Goal: Task Accomplishment & Management: Complete application form

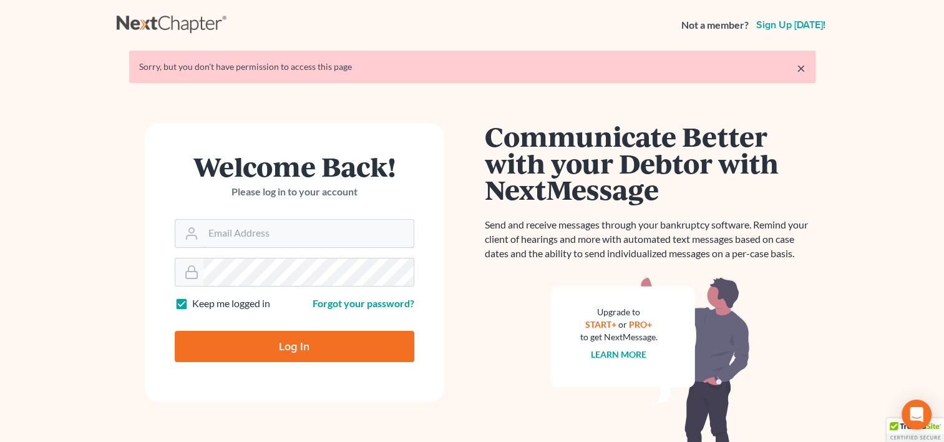
type input "[PERSON_NAME][EMAIL_ADDRESS][DOMAIN_NAME]"
click at [283, 347] on input "Log In" at bounding box center [295, 346] width 240 height 31
type input "Thinking..."
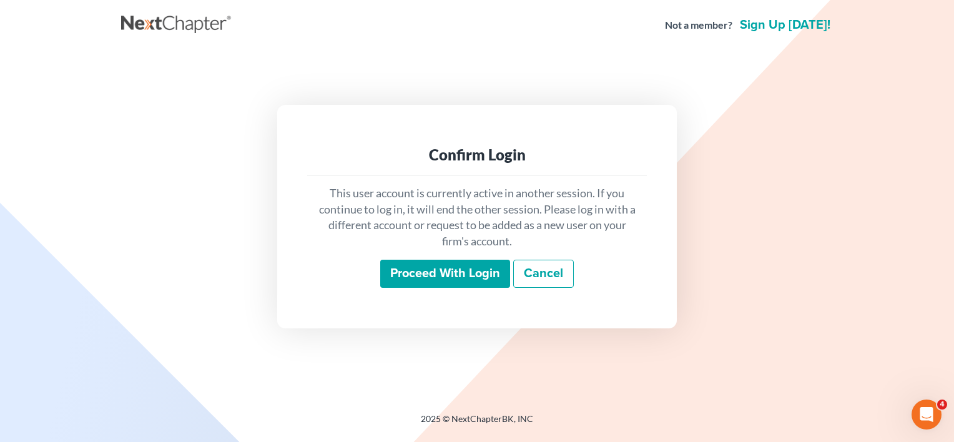
click at [434, 275] on input "Proceed with login" at bounding box center [445, 274] width 130 height 29
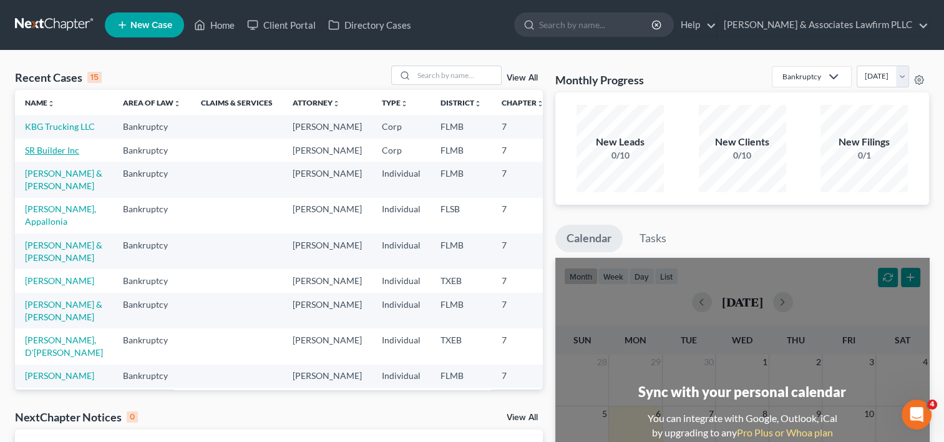
click at [36, 155] on link "SR Builder Inc" at bounding box center [52, 150] width 54 height 11
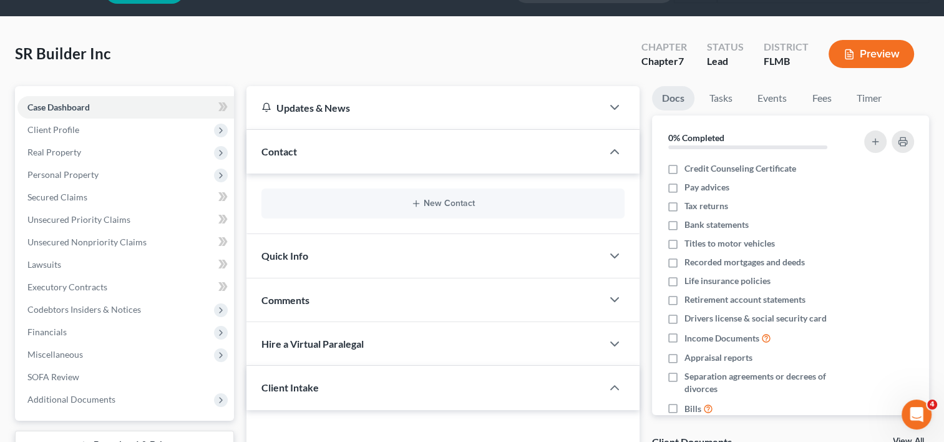
scroll to position [62, 0]
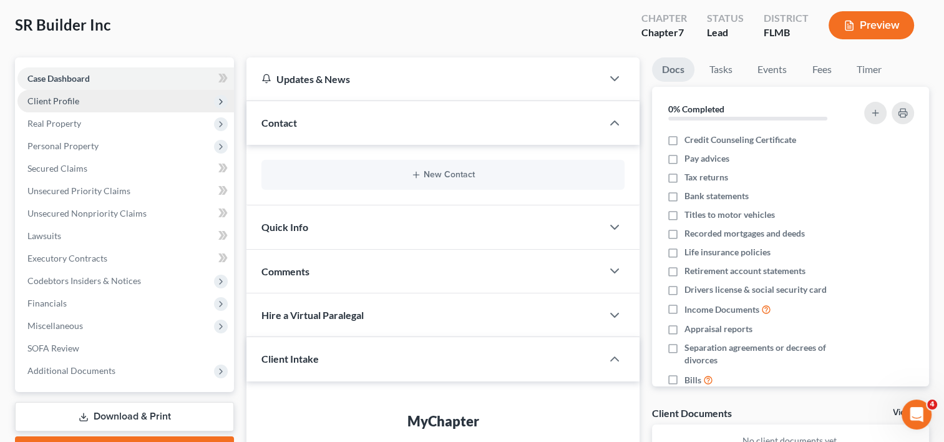
click at [81, 96] on span "Client Profile" at bounding box center [125, 101] width 217 height 22
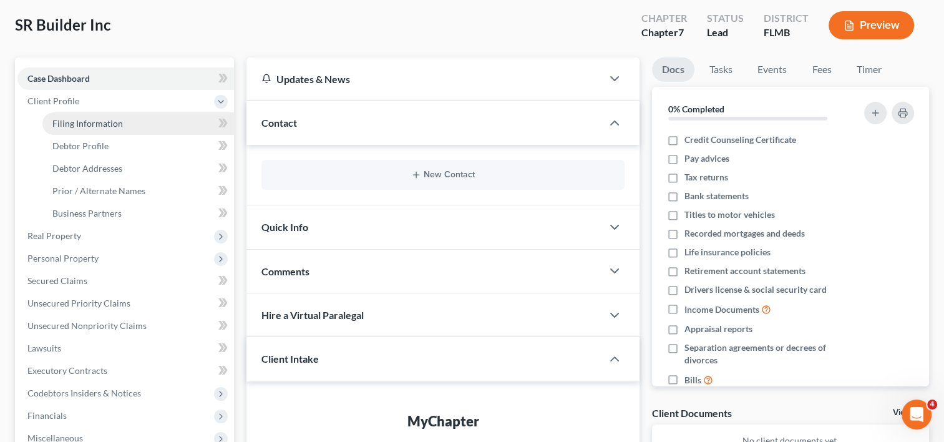
click at [117, 122] on span "Filing Information" at bounding box center [87, 123] width 71 height 11
select select "3"
select select "1"
select select "0"
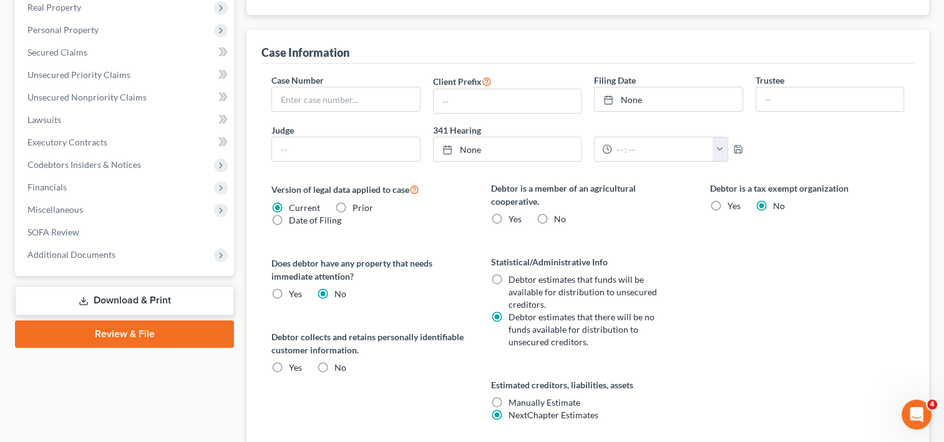
scroll to position [312, 0]
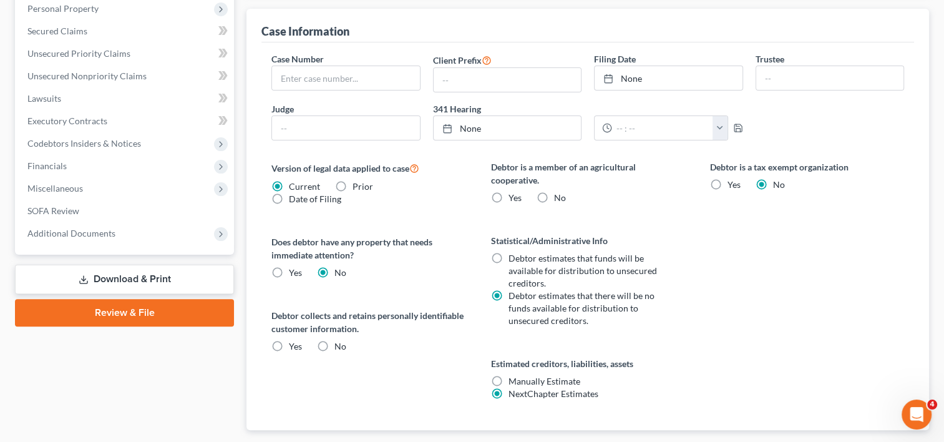
click at [554, 197] on label "No" at bounding box center [560, 198] width 12 height 12
click at [559, 197] on input "No" at bounding box center [563, 196] width 8 height 8
radio input "true"
click at [335, 346] on label "No" at bounding box center [341, 346] width 12 height 12
click at [340, 346] on input "No" at bounding box center [344, 344] width 8 height 8
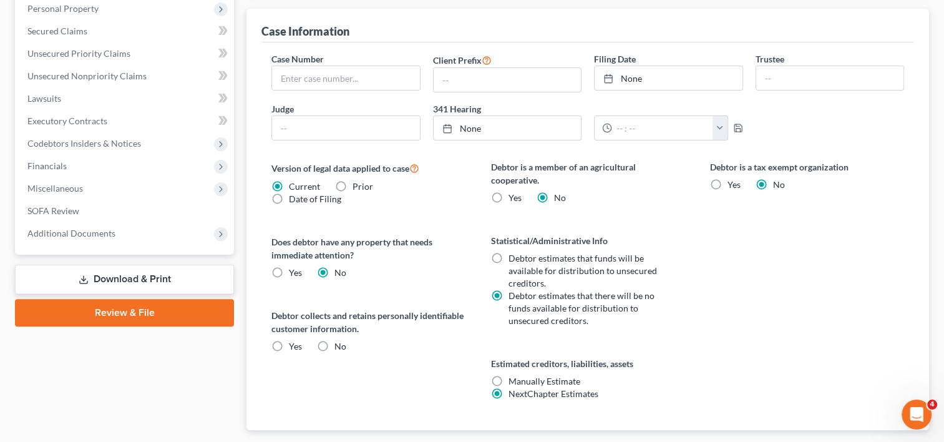
radio input "true"
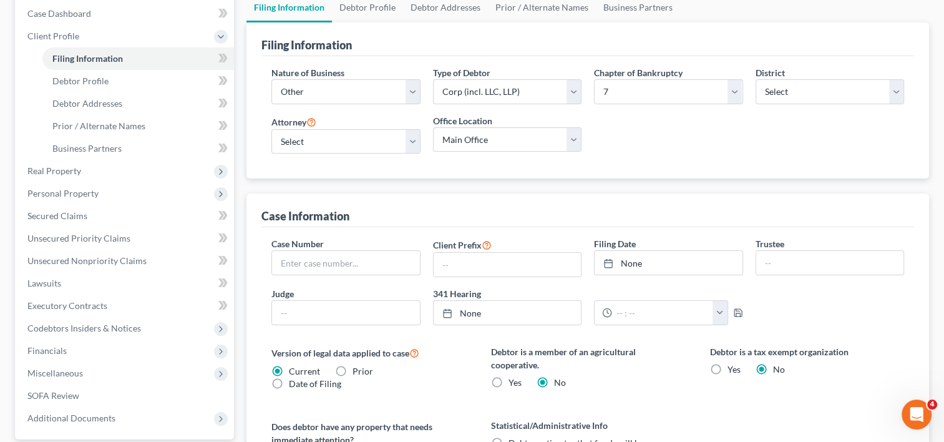
scroll to position [125, 0]
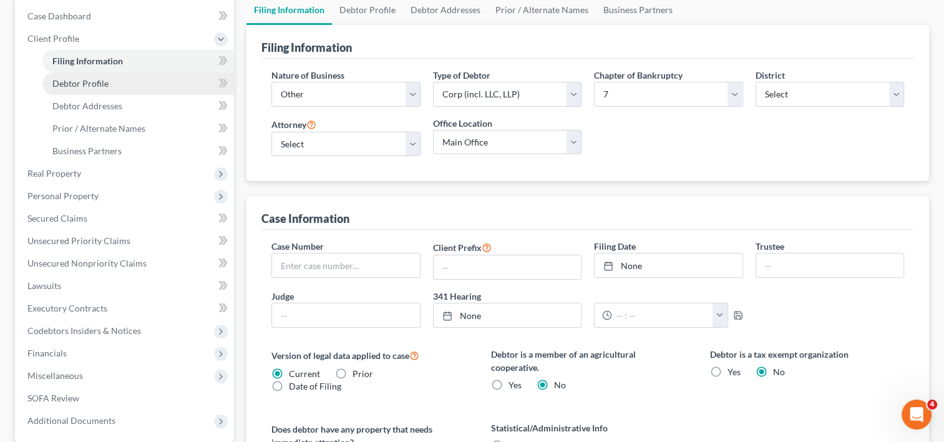
click at [97, 78] on span "Debtor Profile" at bounding box center [80, 83] width 56 height 11
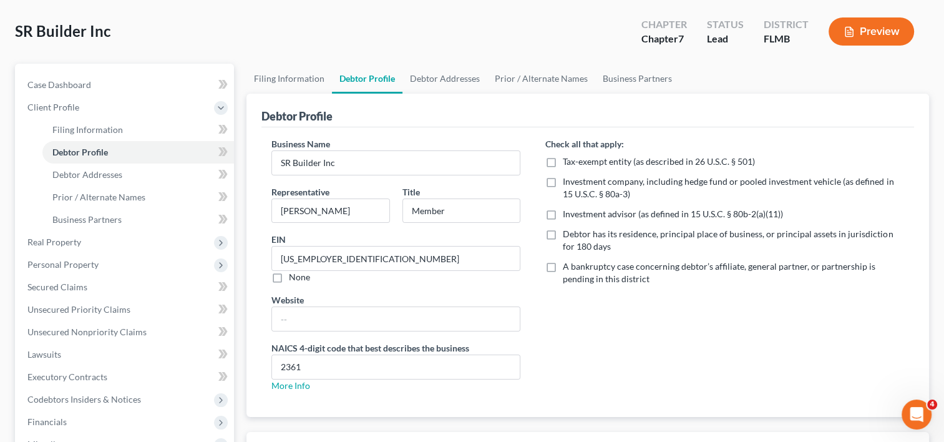
scroll to position [56, 0]
click at [97, 180] on link "Debtor Addresses" at bounding box center [138, 175] width 192 height 22
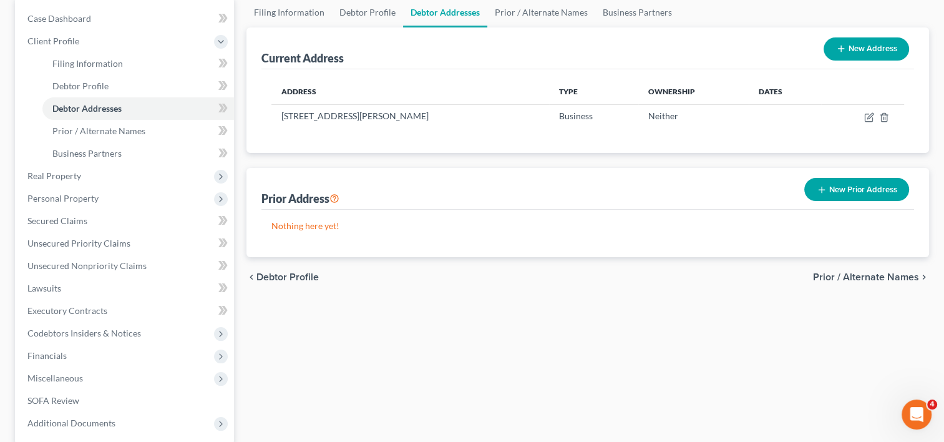
scroll to position [125, 0]
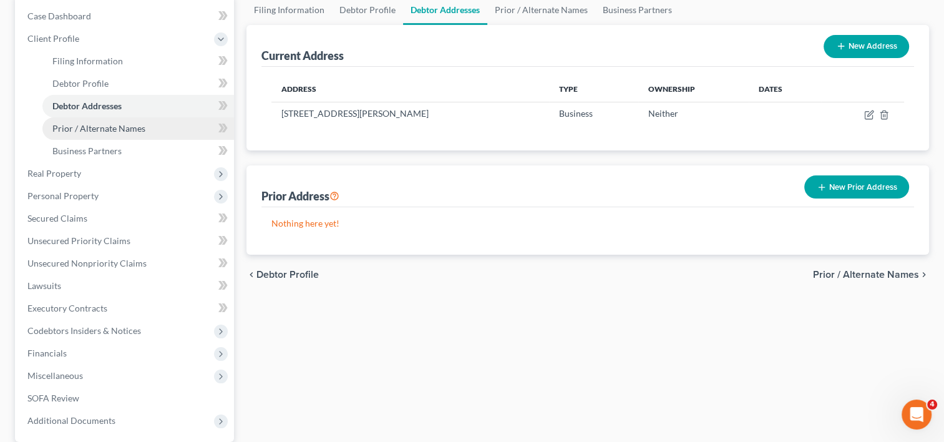
click at [130, 128] on span "Prior / Alternate Names" at bounding box center [98, 128] width 93 height 11
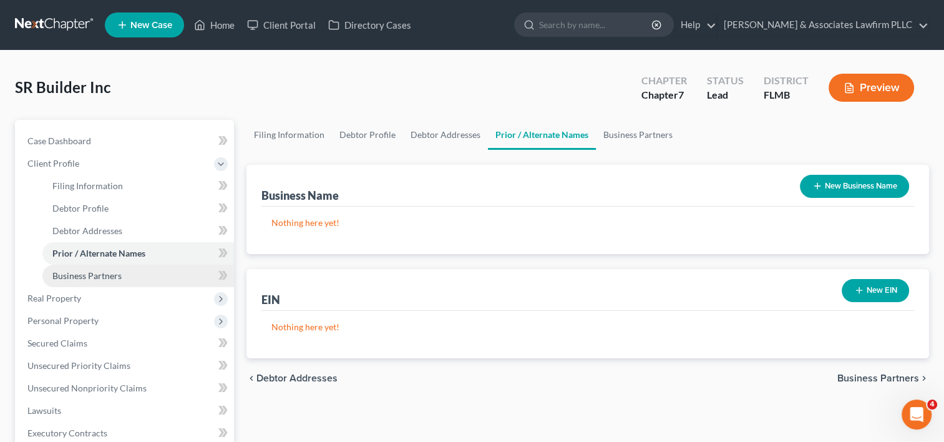
click at [100, 273] on span "Business Partners" at bounding box center [86, 275] width 69 height 11
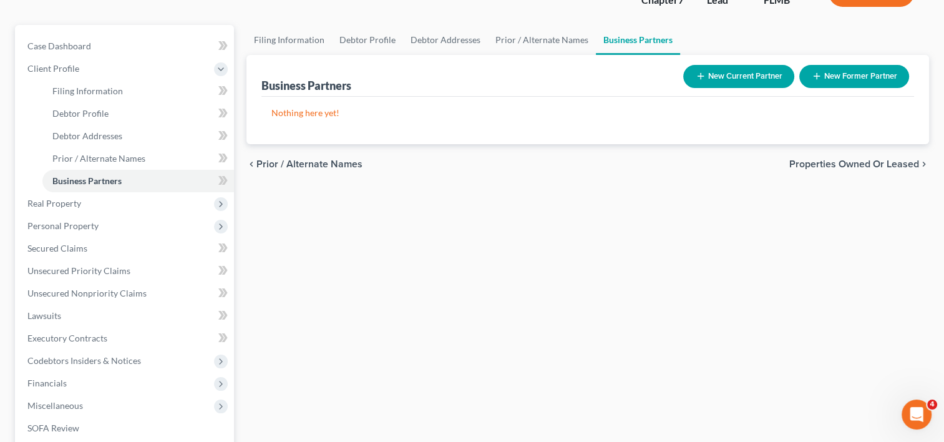
scroll to position [125, 0]
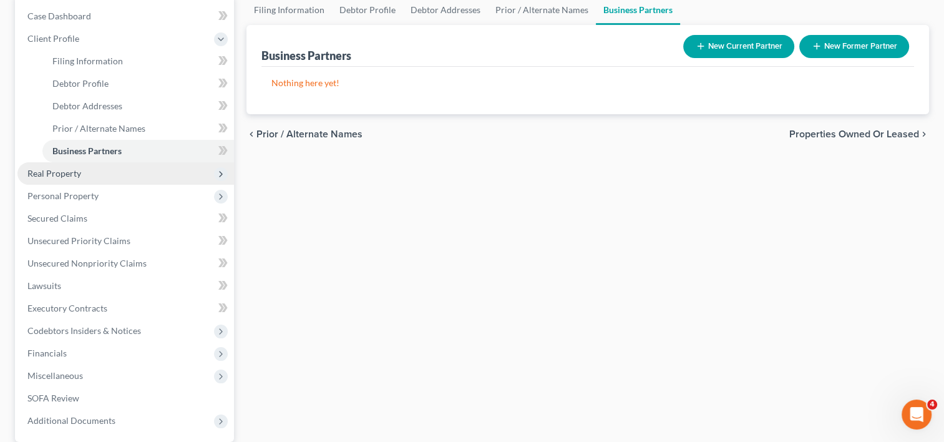
click at [42, 174] on span "Real Property" at bounding box center [54, 173] width 54 height 11
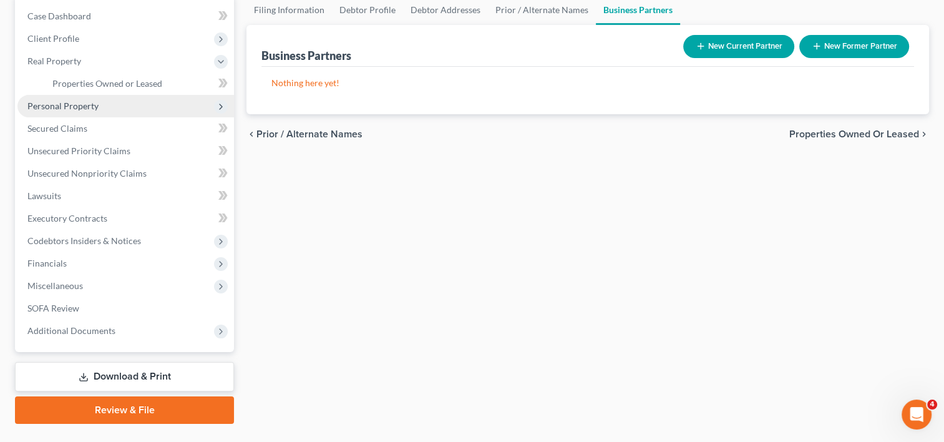
click at [123, 109] on span "Personal Property" at bounding box center [125, 106] width 217 height 22
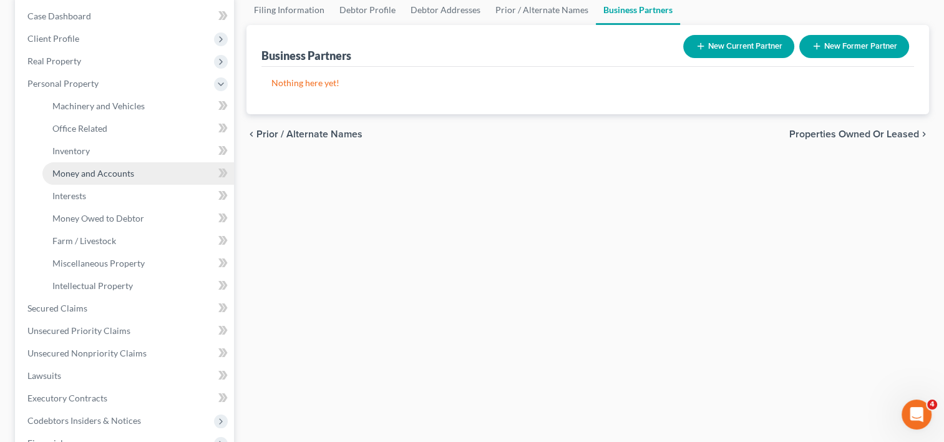
click at [114, 175] on span "Money and Accounts" at bounding box center [93, 173] width 82 height 11
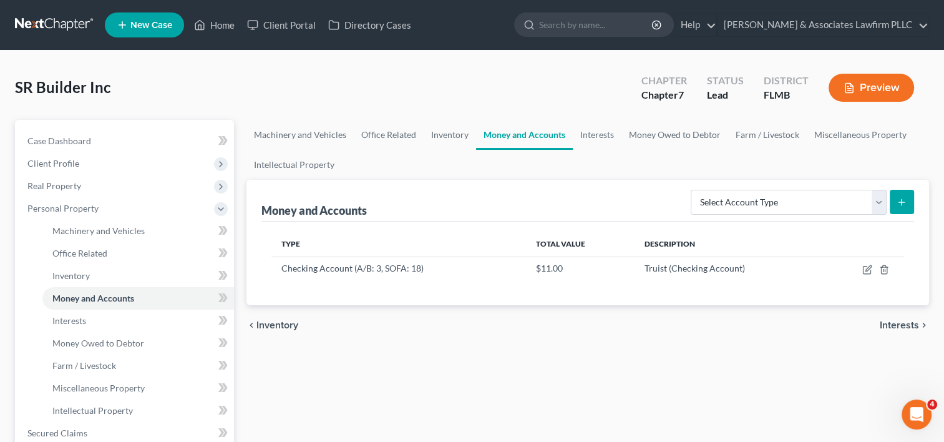
scroll to position [62, 0]
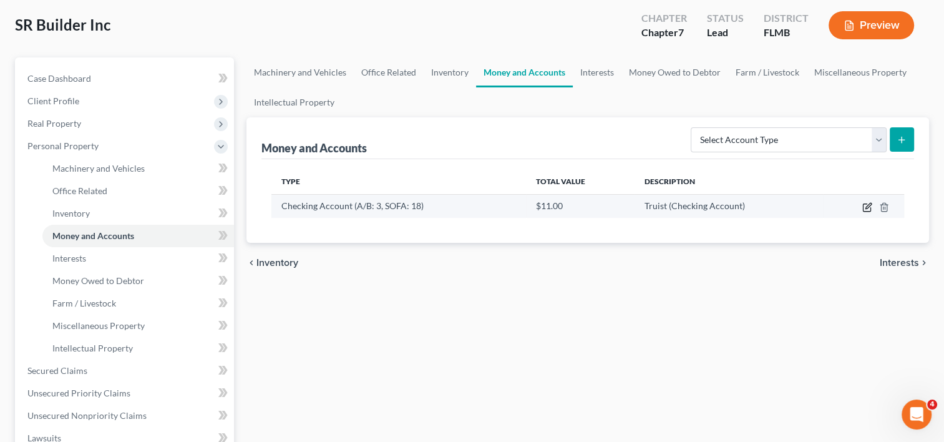
click at [867, 205] on icon "button" at bounding box center [869, 206] width 6 height 6
select select "9"
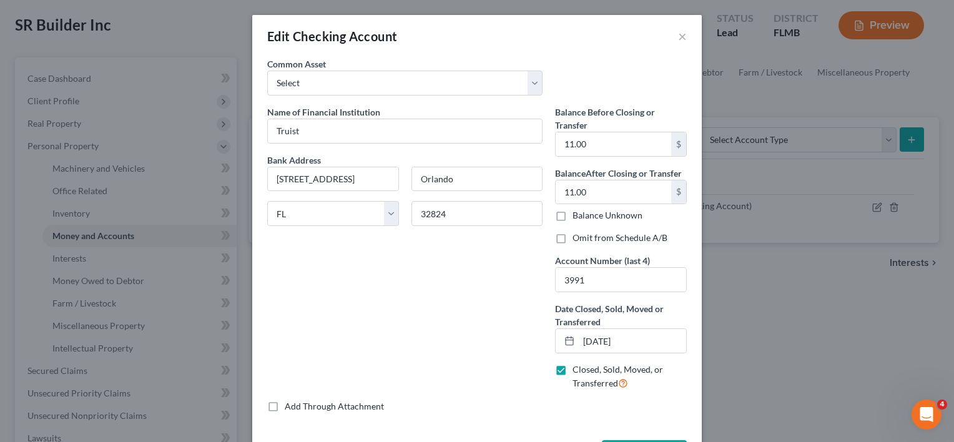
click at [572, 370] on label "Closed, Sold, Moved, or Transferred" at bounding box center [629, 376] width 114 height 27
click at [577, 370] on input "Closed, Sold, Moved, or Transferred" at bounding box center [581, 367] width 8 height 8
checkbox input "false"
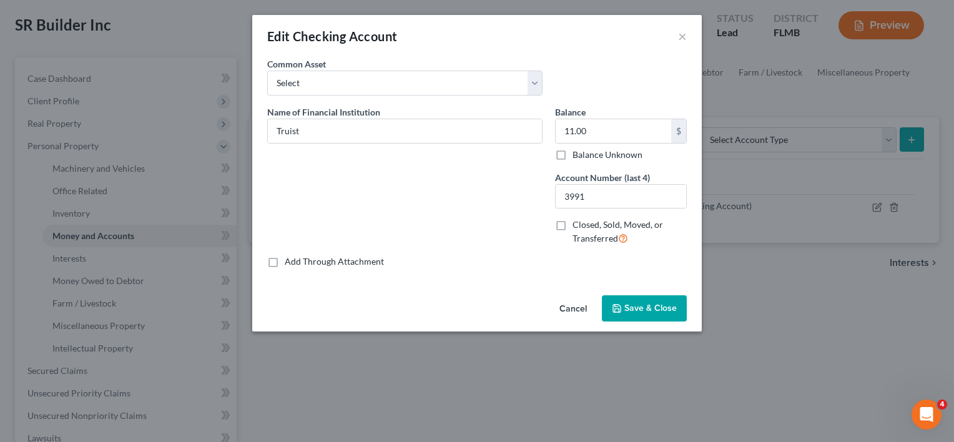
click at [652, 306] on span "Save & Close" at bounding box center [650, 308] width 52 height 11
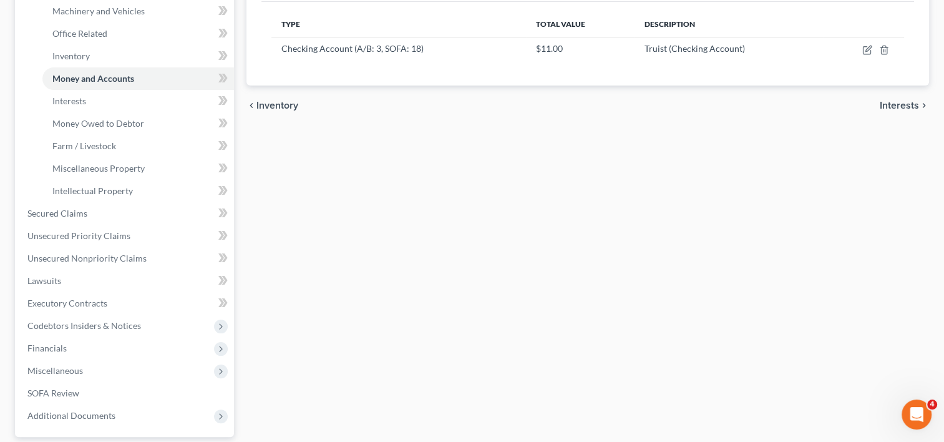
scroll to position [250, 0]
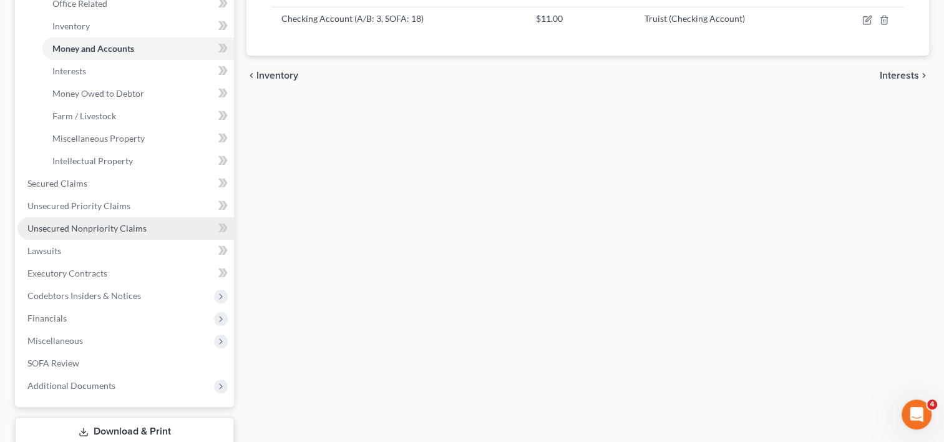
click at [152, 226] on link "Unsecured Nonpriority Claims" at bounding box center [125, 228] width 217 height 22
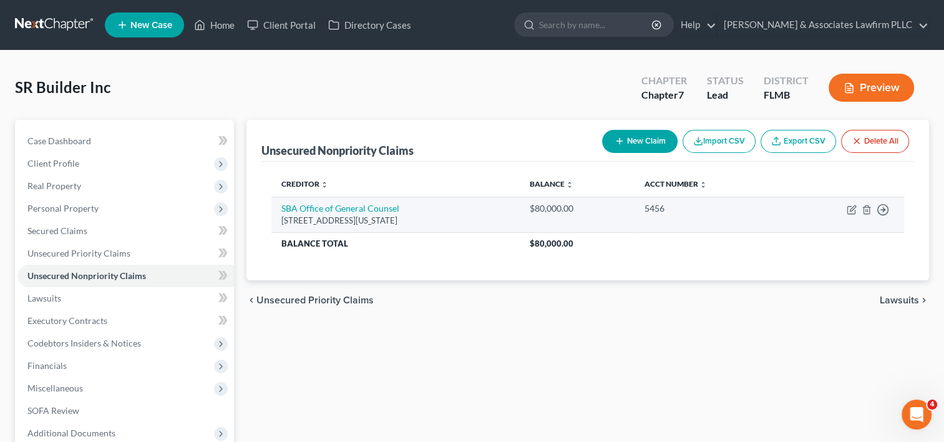
click at [624, 207] on div "$80,000.00" at bounding box center [577, 208] width 95 height 12
click at [851, 209] on icon "button" at bounding box center [852, 210] width 10 height 10
select select "8"
select select "17"
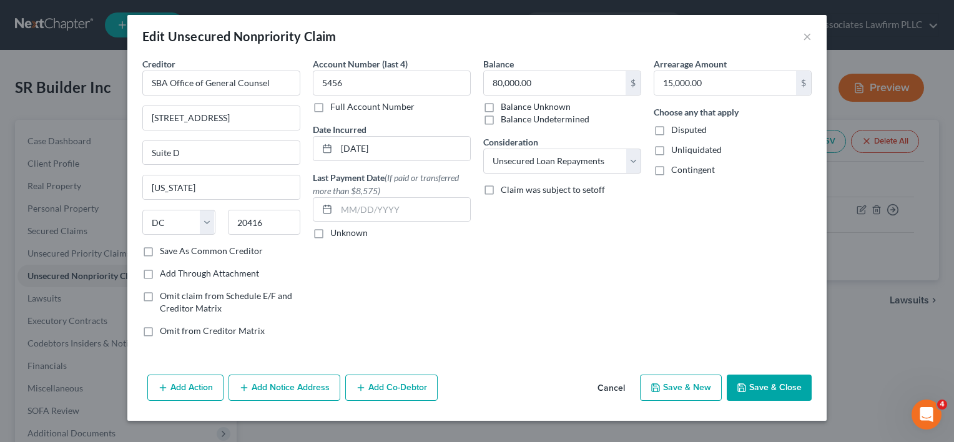
click at [501, 108] on label "Balance Unknown" at bounding box center [536, 107] width 70 height 12
click at [506, 108] on input "Balance Unknown" at bounding box center [510, 105] width 8 height 8
checkbox input "true"
type input "0.00"
click at [679, 82] on input "15,000.00" at bounding box center [725, 83] width 142 height 24
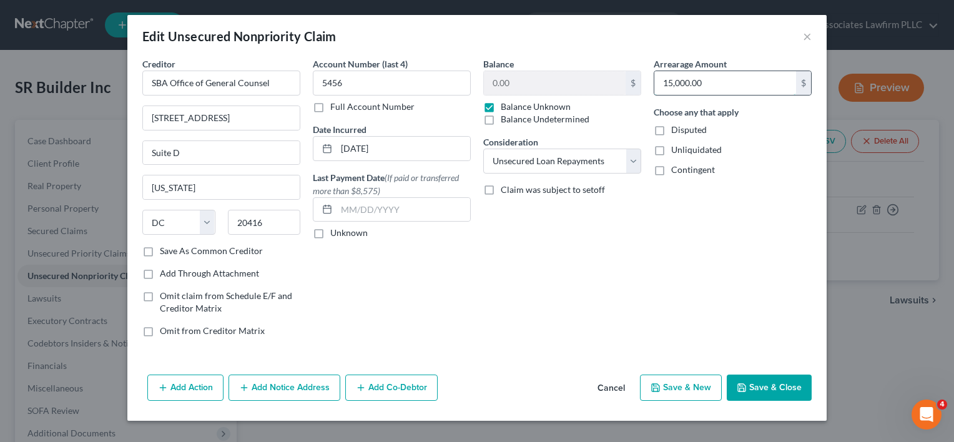
click at [681, 82] on input "15,000.00" at bounding box center [725, 83] width 142 height 24
click at [674, 81] on input "15,00.00" at bounding box center [725, 83] width 142 height 24
type input "1,500.00"
click at [709, 189] on div "Arrearage Amount 1,500.00 $ Choose any that apply Disputed Unliquidated Conting…" at bounding box center [732, 202] width 170 height 290
click at [160, 248] on label "Save As Common Creditor" at bounding box center [211, 251] width 103 height 12
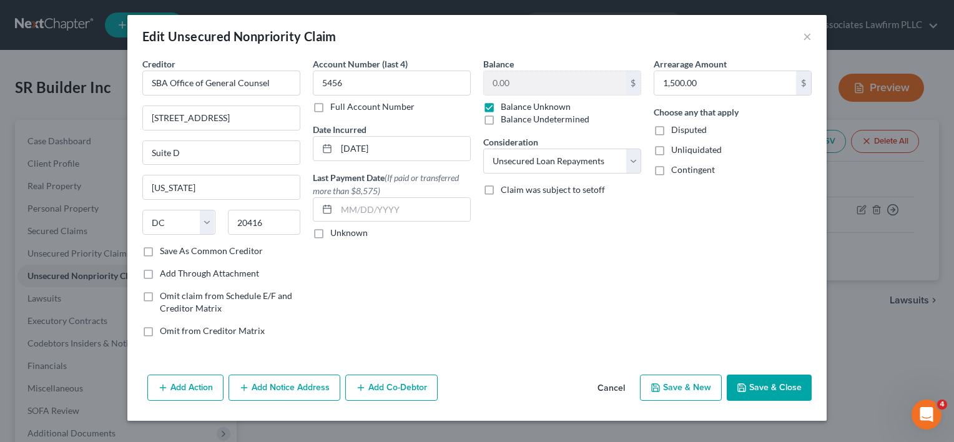
click at [165, 248] on input "Save As Common Creditor" at bounding box center [169, 249] width 8 height 8
click at [743, 390] on icon "button" at bounding box center [741, 387] width 7 height 7
checkbox input "false"
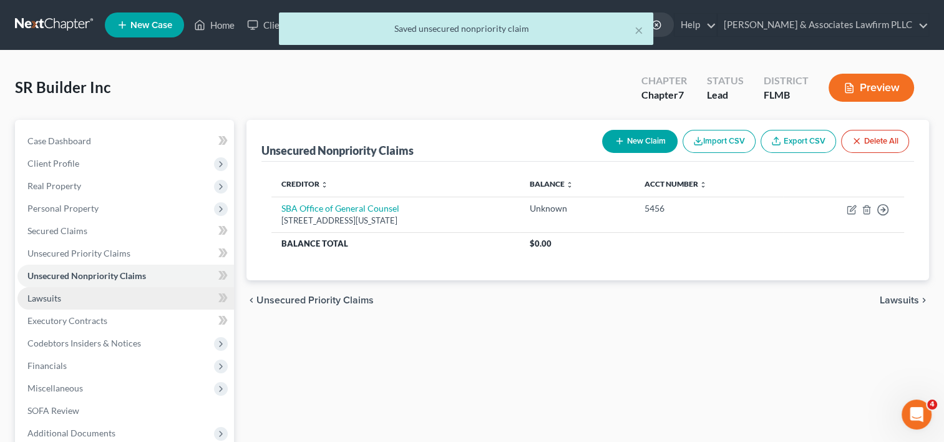
scroll to position [62, 0]
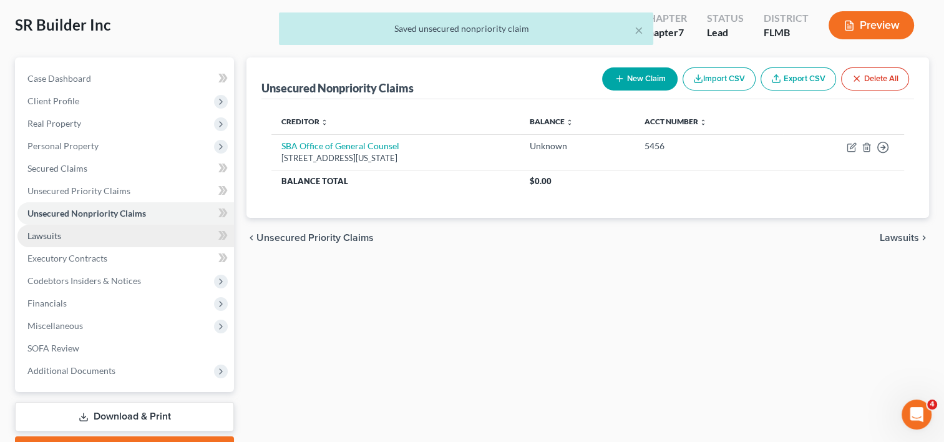
click at [119, 235] on link "Lawsuits" at bounding box center [125, 236] width 217 height 22
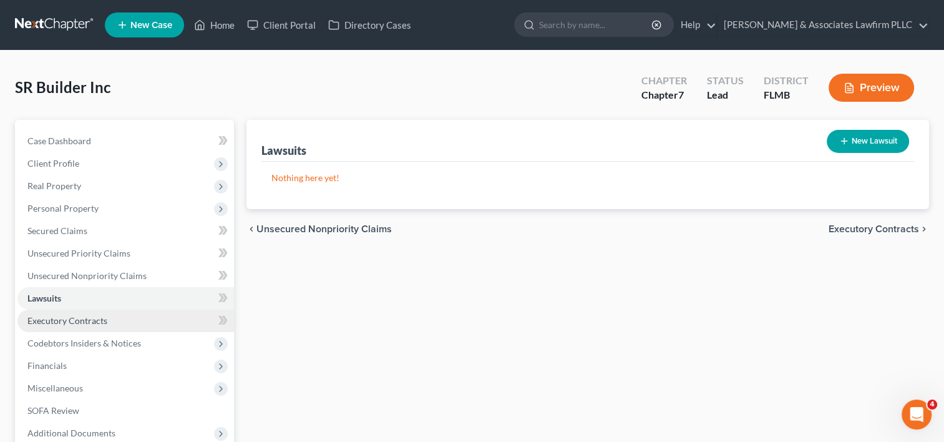
click at [72, 320] on span "Executory Contracts" at bounding box center [67, 320] width 80 height 11
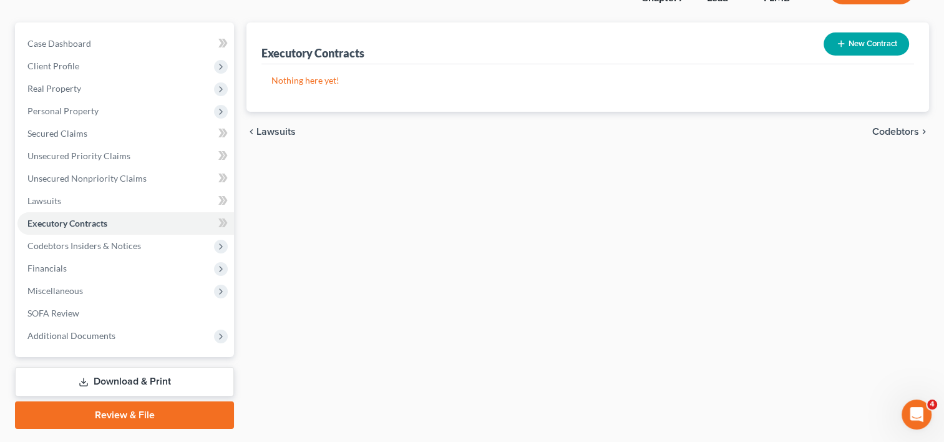
scroll to position [125, 0]
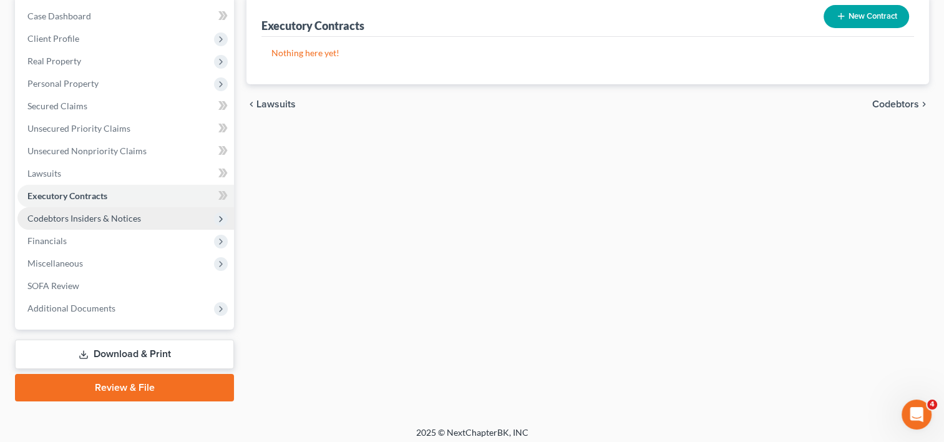
click at [110, 221] on span "Codebtors Insiders & Notices" at bounding box center [84, 218] width 114 height 11
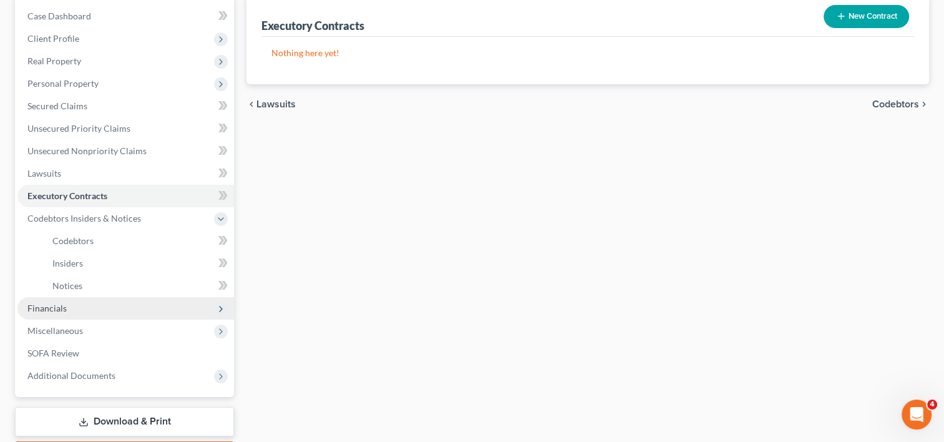
click at [72, 307] on span "Financials" at bounding box center [125, 308] width 217 height 22
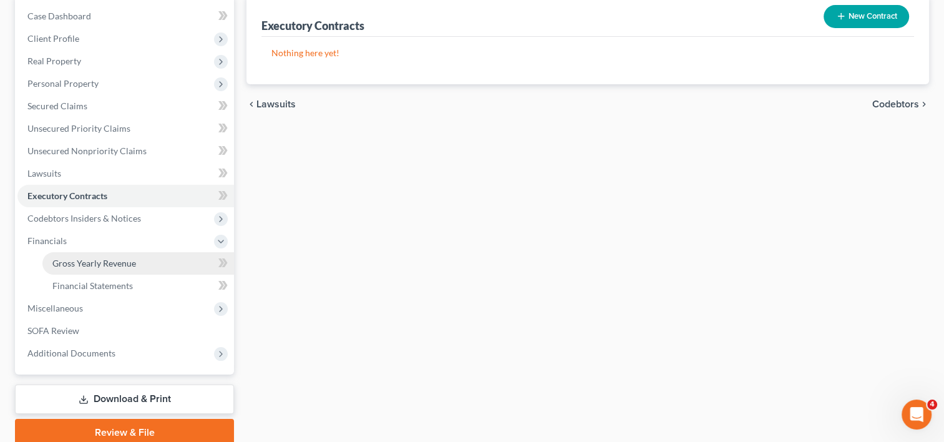
drag, startPoint x: 145, startPoint y: 264, endPoint x: 196, endPoint y: 262, distance: 50.6
click at [145, 265] on link "Gross Yearly Revenue" at bounding box center [138, 263] width 192 height 22
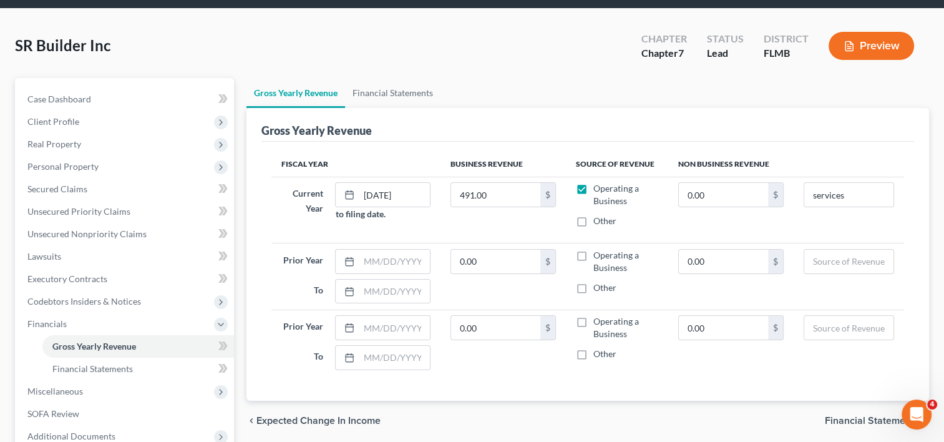
scroll to position [62, 0]
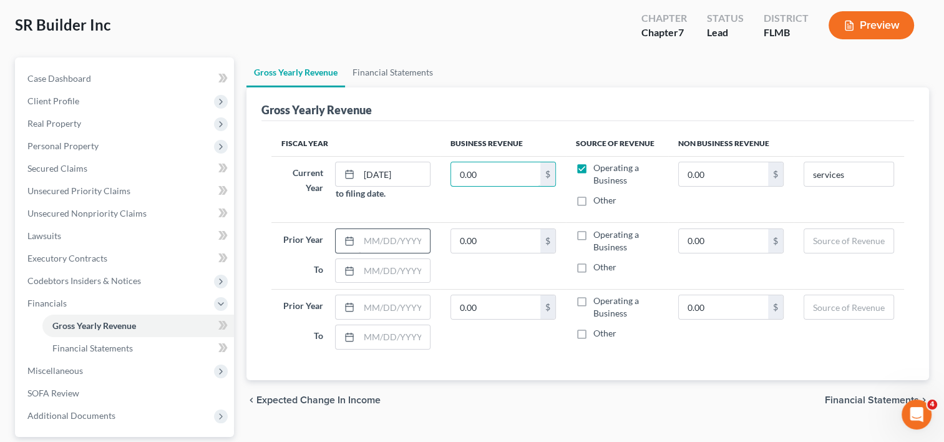
type input "0.00"
click at [371, 243] on input "text" at bounding box center [394, 241] width 71 height 24
type input "01012024"
type input "0"
type input "[DATE]"
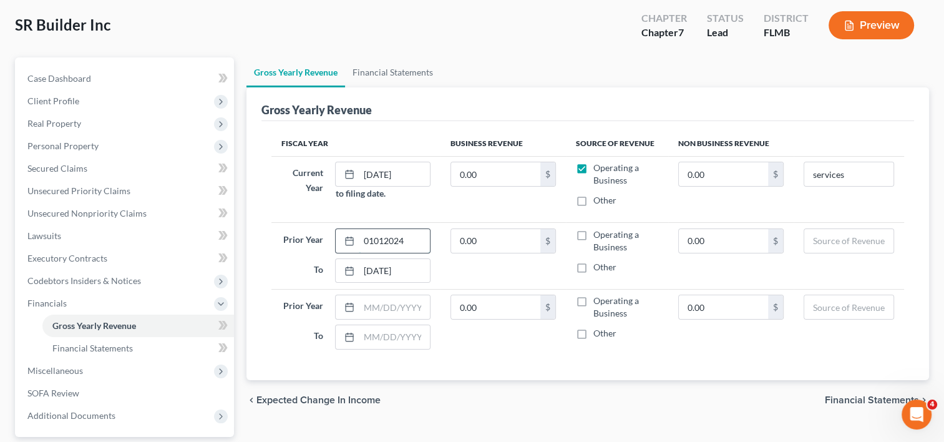
drag, startPoint x: 373, startPoint y: 237, endPoint x: 385, endPoint y: 232, distance: 12.3
click at [373, 237] on input "01012024" at bounding box center [394, 241] width 71 height 24
type input "[DATE]"
click at [594, 233] on label "Operating a Business" at bounding box center [626, 240] width 65 height 25
click at [599, 233] on input "Operating a Business" at bounding box center [603, 232] width 8 height 8
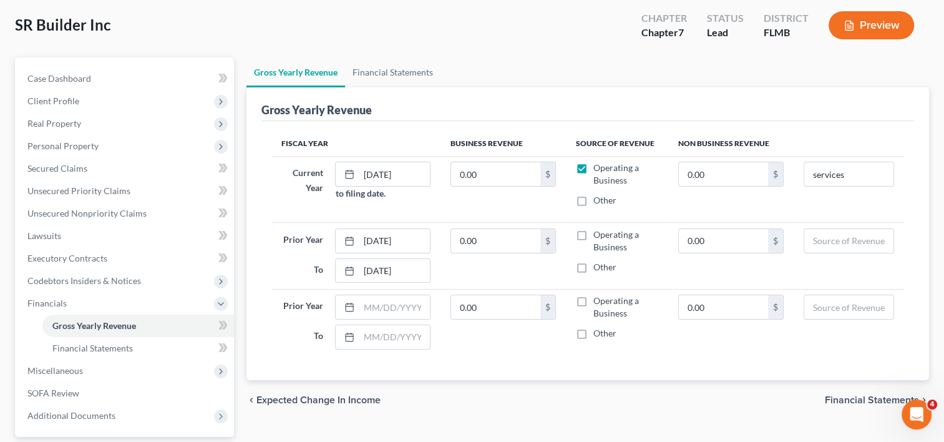
checkbox input "true"
click at [594, 298] on label "Operating a Business" at bounding box center [626, 307] width 65 height 25
click at [599, 298] on input "Operating a Business" at bounding box center [603, 299] width 8 height 8
checkbox input "true"
click at [387, 312] on input "text" at bounding box center [394, 307] width 71 height 24
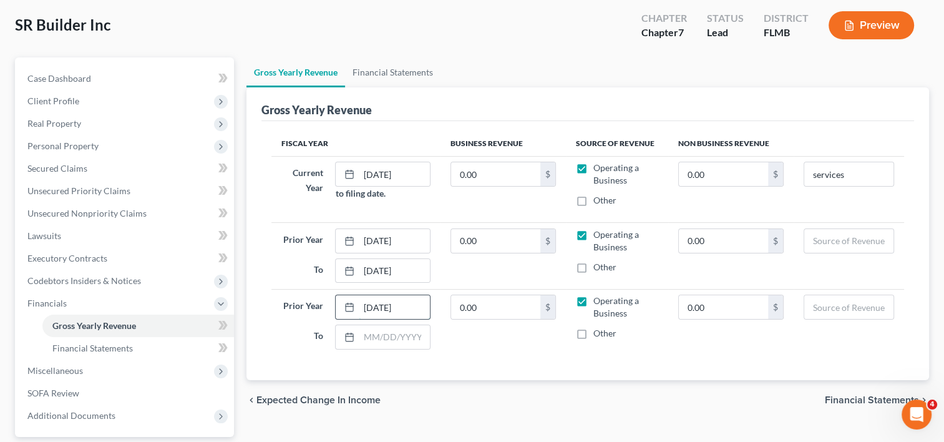
type input "[DATE]"
click at [517, 325] on td "0.00 $" at bounding box center [503, 322] width 125 height 66
click at [461, 303] on input "0.00" at bounding box center [495, 307] width 89 height 24
type input "22,284"
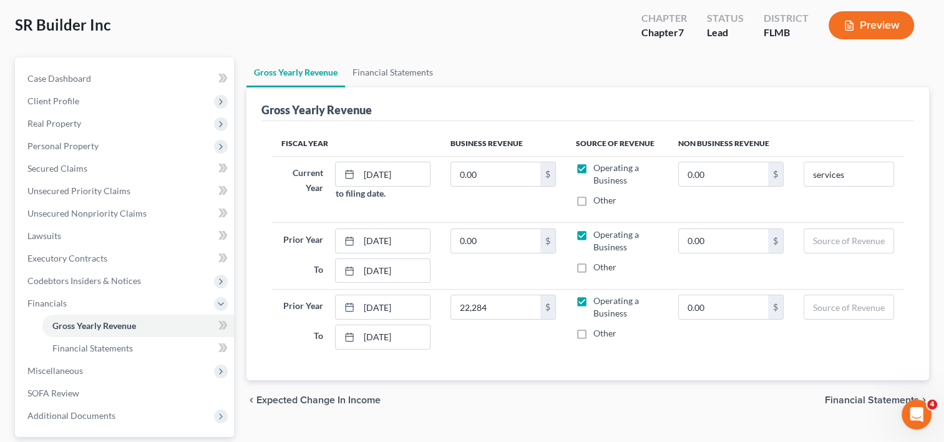
click at [672, 340] on td "0.00 $" at bounding box center [731, 322] width 125 height 66
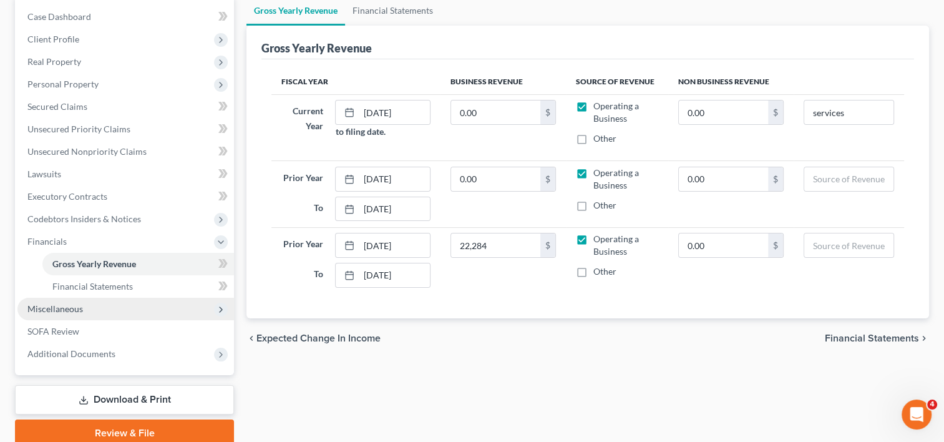
scroll to position [125, 0]
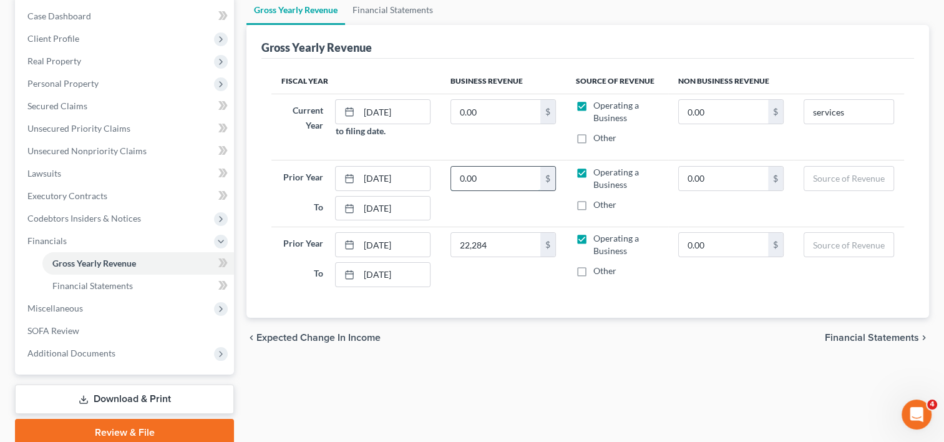
click at [458, 174] on input "0.00" at bounding box center [495, 179] width 89 height 24
type input "0"
type input "0.00"
click at [672, 288] on td "0.00 $" at bounding box center [731, 260] width 125 height 66
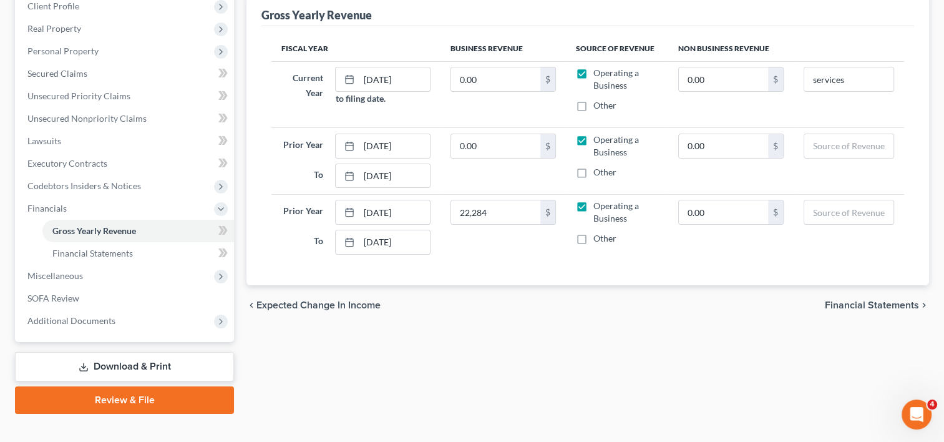
scroll to position [175, 0]
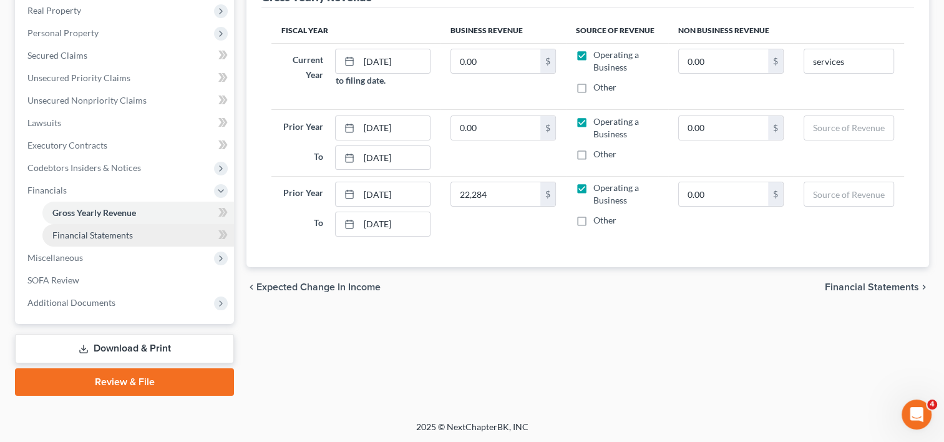
click at [107, 232] on span "Financial Statements" at bounding box center [92, 235] width 81 height 11
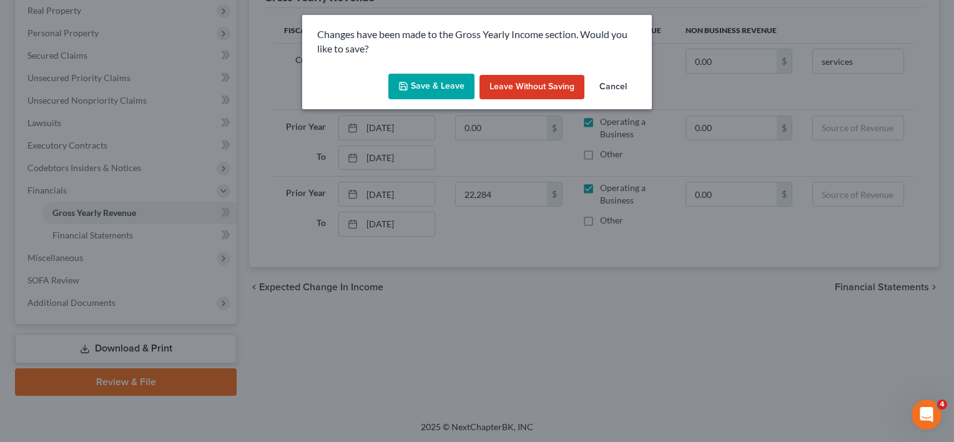
click at [447, 85] on button "Save & Leave" at bounding box center [431, 87] width 86 height 26
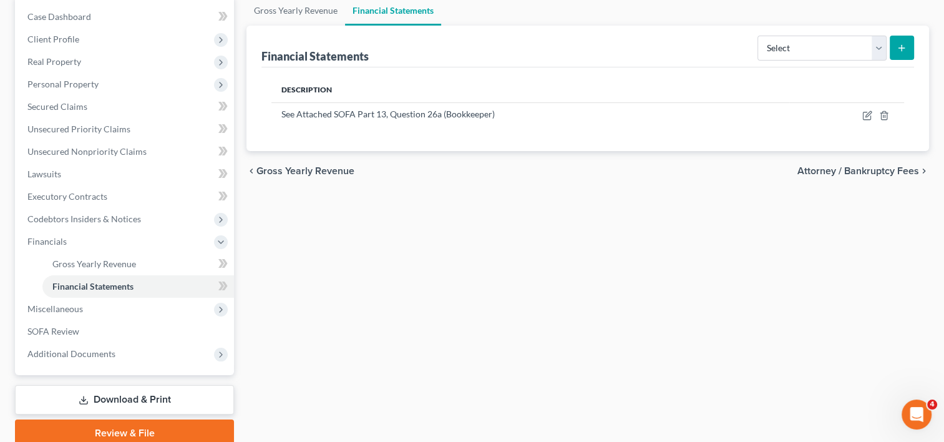
scroll to position [125, 0]
click at [880, 55] on select "Select Auditor Bookkeeper Creditor Pension Contribution Records Keeper Tax Cons…" at bounding box center [822, 47] width 129 height 25
click at [759, 35] on select "Select Auditor Bookkeeper Creditor Pension Contribution Records Keeper Tax Cons…" at bounding box center [822, 47] width 129 height 25
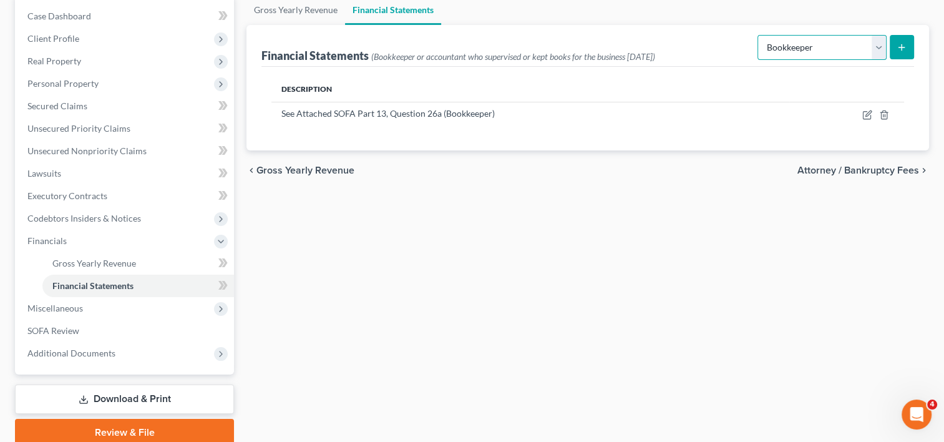
click at [879, 46] on select "Select Auditor Bookkeeper Creditor Pension Contribution Records Keeper Tax Cons…" at bounding box center [822, 47] width 129 height 25
click at [759, 35] on select "Select Auditor Bookkeeper Creditor Pension Contribution Records Keeper Tax Cons…" at bounding box center [822, 47] width 129 height 25
click at [881, 52] on select "Select Auditor Bookkeeper Creditor Pension Contribution Records Keeper Tax Cons…" at bounding box center [822, 47] width 129 height 25
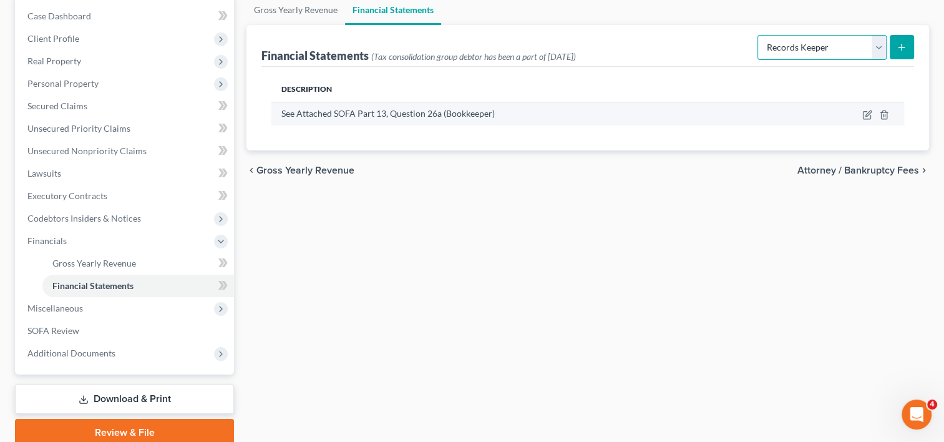
click at [759, 35] on select "Select Auditor Bookkeeper Creditor Pension Contribution Records Keeper Tax Cons…" at bounding box center [822, 47] width 129 height 25
click at [492, 112] on span "See Attached SOFA Part 13, Question 26a (Bookkeeper)" at bounding box center [388, 113] width 213 height 11
click at [871, 110] on icon "button" at bounding box center [868, 115] width 10 height 10
select select "bookkeeper"
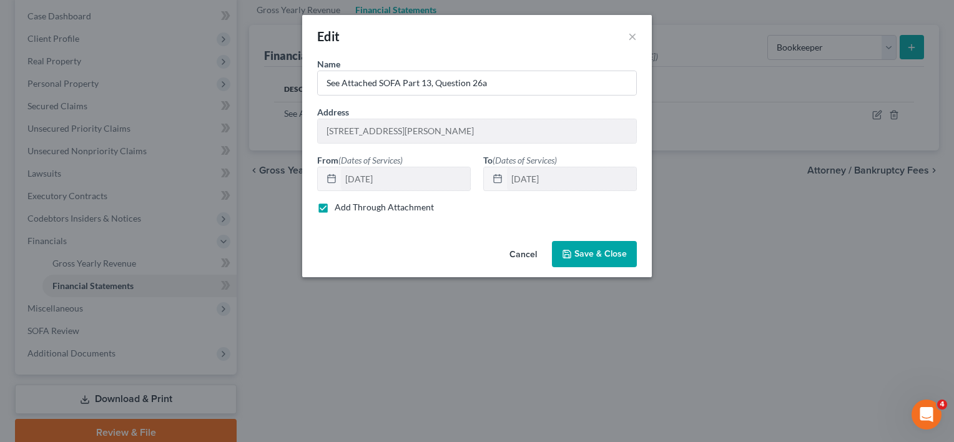
click at [335, 207] on label "Add Through Attachment" at bounding box center [384, 207] width 99 height 12
click at [340, 207] on input "Add Through Attachment" at bounding box center [344, 205] width 8 height 8
checkbox input "false"
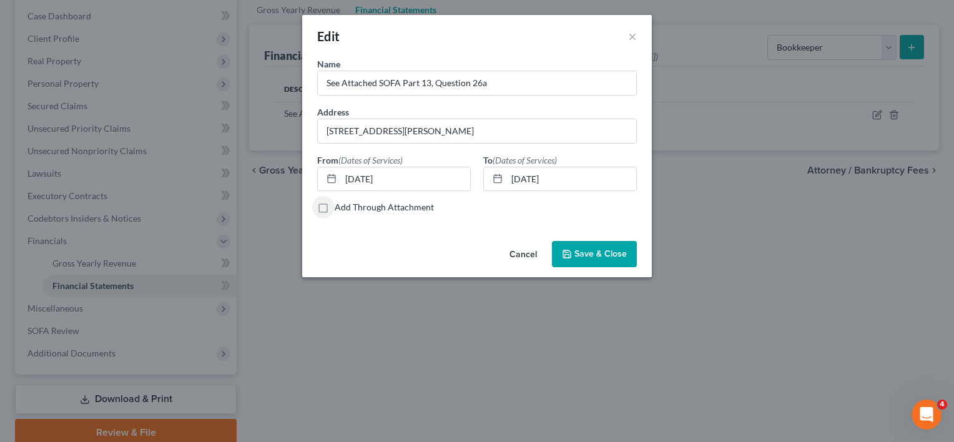
click at [617, 250] on span "Save & Close" at bounding box center [600, 253] width 52 height 11
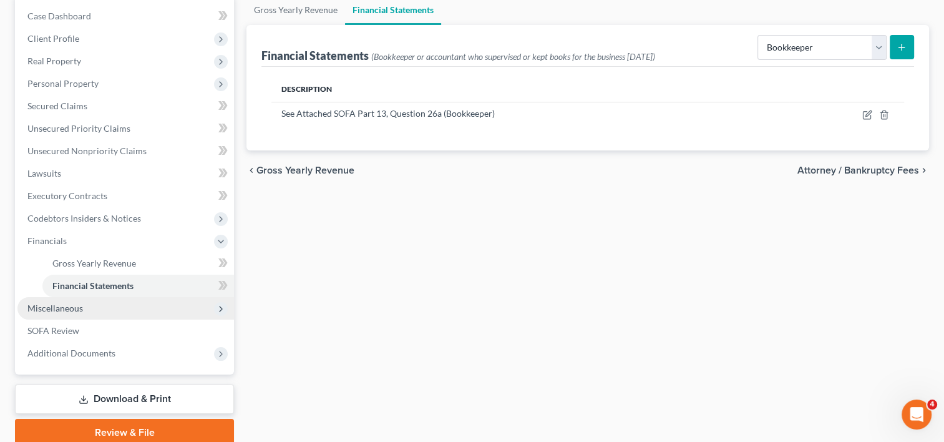
click at [81, 305] on span "Miscellaneous" at bounding box center [55, 308] width 56 height 11
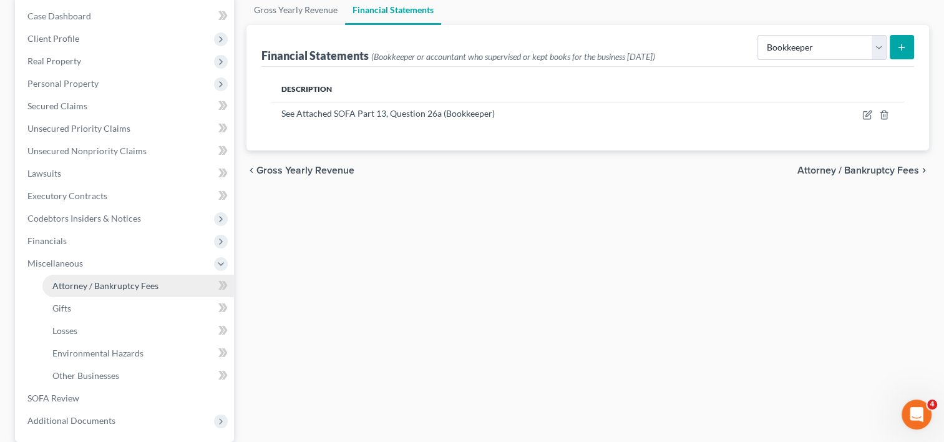
click at [155, 287] on span "Attorney / Bankruptcy Fees" at bounding box center [105, 285] width 106 height 11
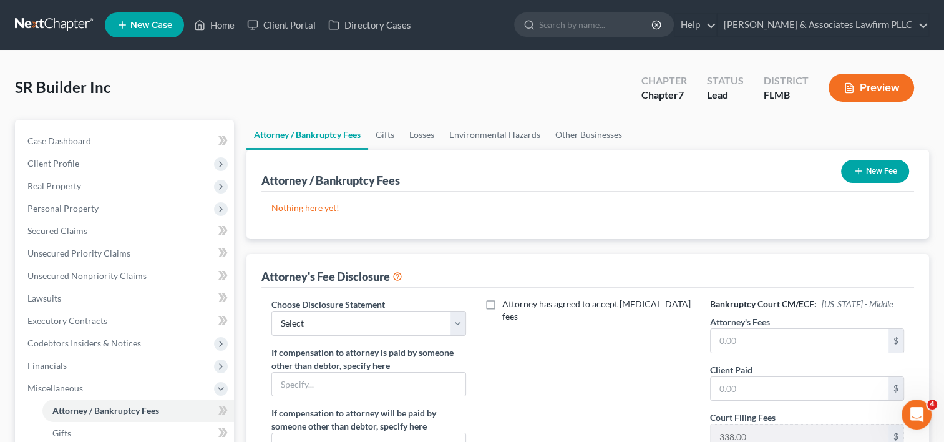
click at [857, 170] on icon "button" at bounding box center [859, 171] width 10 height 10
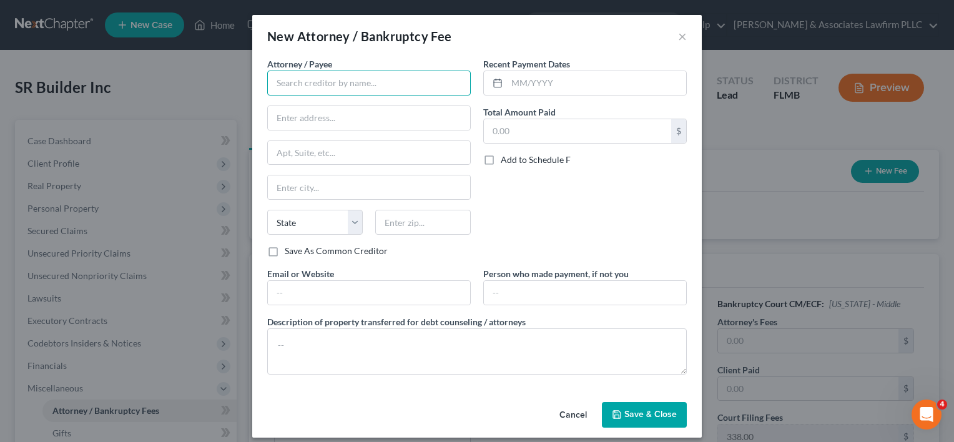
click at [436, 72] on input "text" at bounding box center [369, 83] width 204 height 25
click at [434, 73] on input "E" at bounding box center [369, 83] width 204 height 25
type input "[PERSON_NAME]"
click at [509, 77] on input "text" at bounding box center [596, 83] width 179 height 24
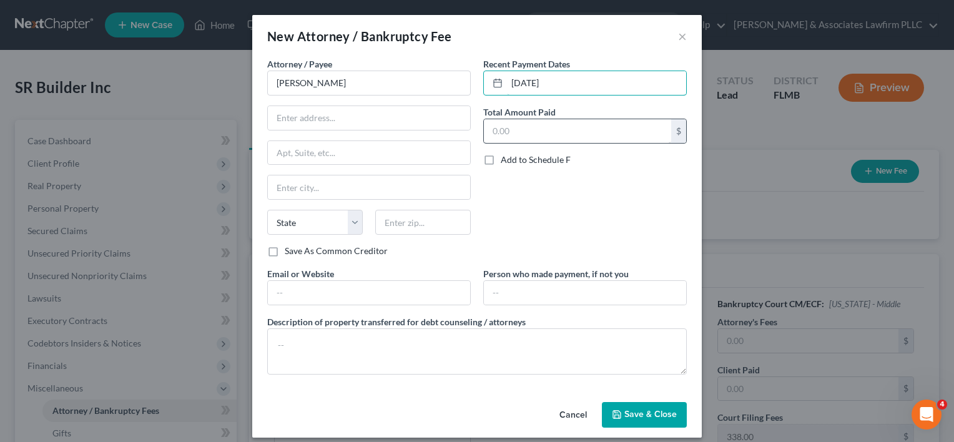
type input "[DATE]"
click at [605, 125] on input "text" at bounding box center [577, 131] width 187 height 24
type input "129.00"
click at [399, 119] on input "text" at bounding box center [369, 118] width 202 height 24
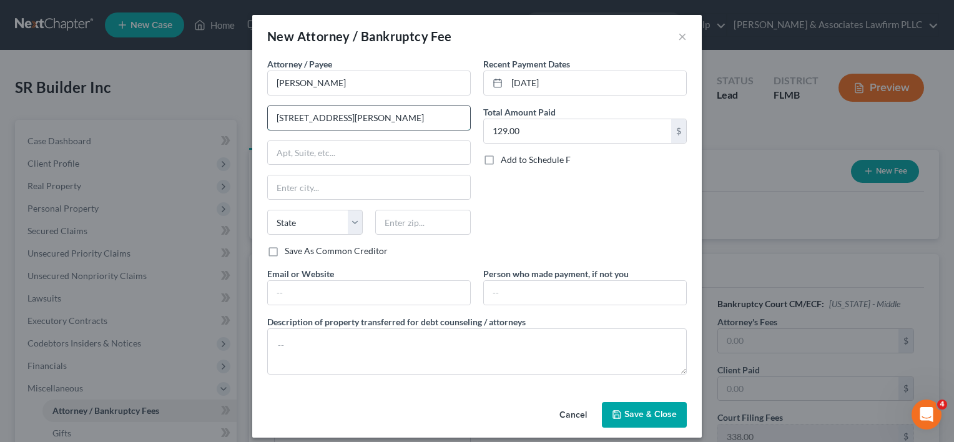
type input "[STREET_ADDRESS][PERSON_NAME]"
type input "[PERSON_NAME]"
select select "45"
type input "75002"
type input "[PERSON_NAME]"
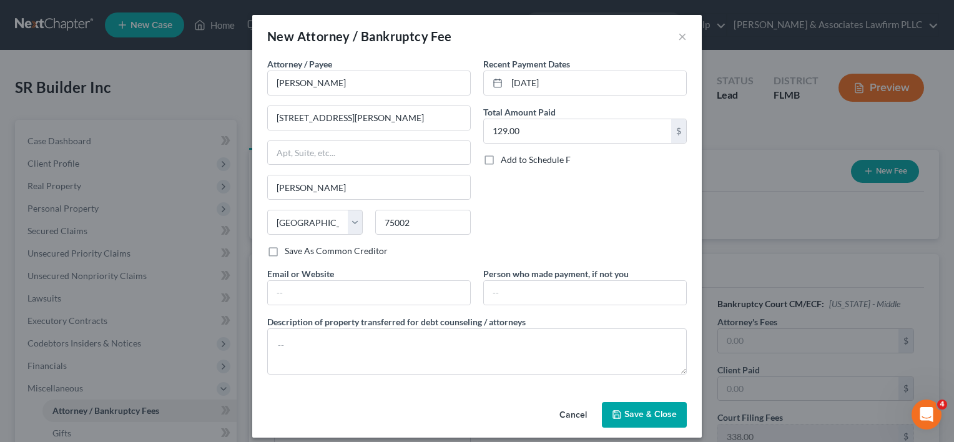
click at [285, 248] on label "Save As Common Creditor" at bounding box center [336, 251] width 103 height 12
click at [290, 248] on input "Save As Common Creditor" at bounding box center [294, 249] width 8 height 8
checkbox input "true"
click at [423, 342] on textarea at bounding box center [476, 351] width 419 height 46
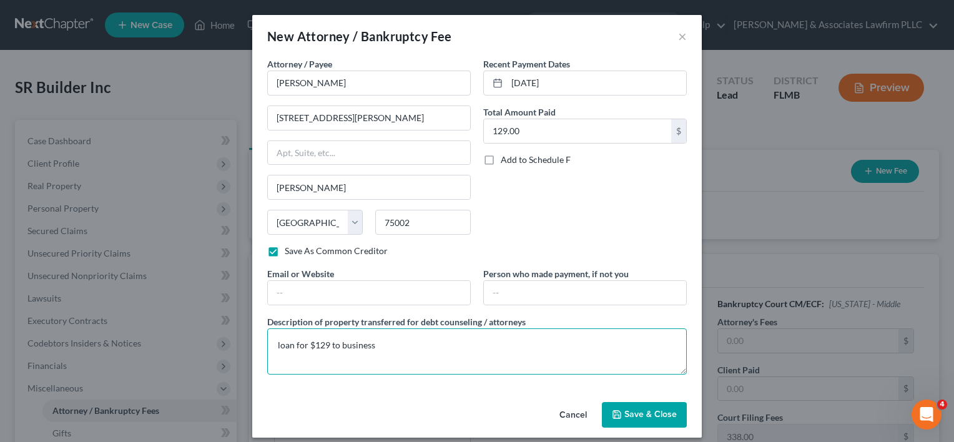
type textarea "loan for $129 to business"
click at [652, 405] on button "Save & Close" at bounding box center [644, 415] width 85 height 26
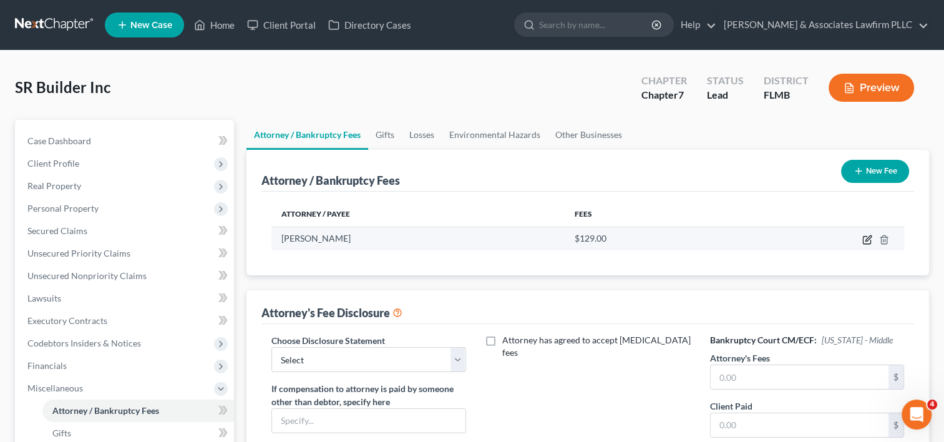
click at [864, 238] on icon "button" at bounding box center [866, 240] width 7 height 7
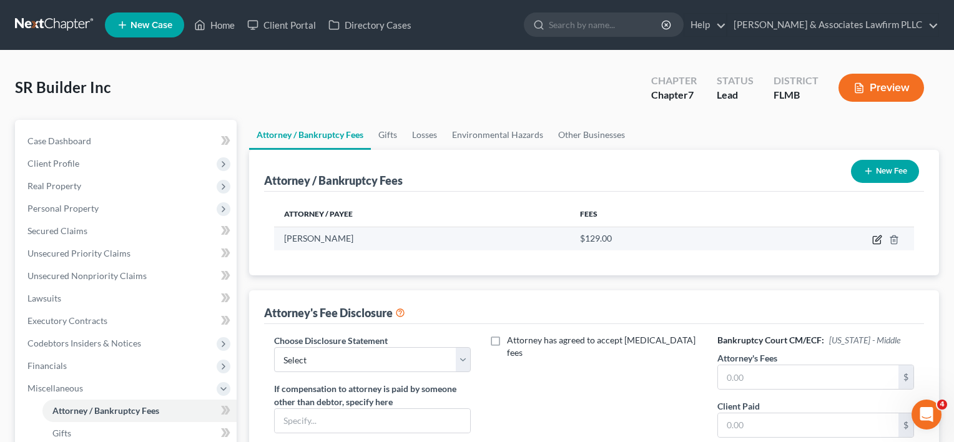
select select "45"
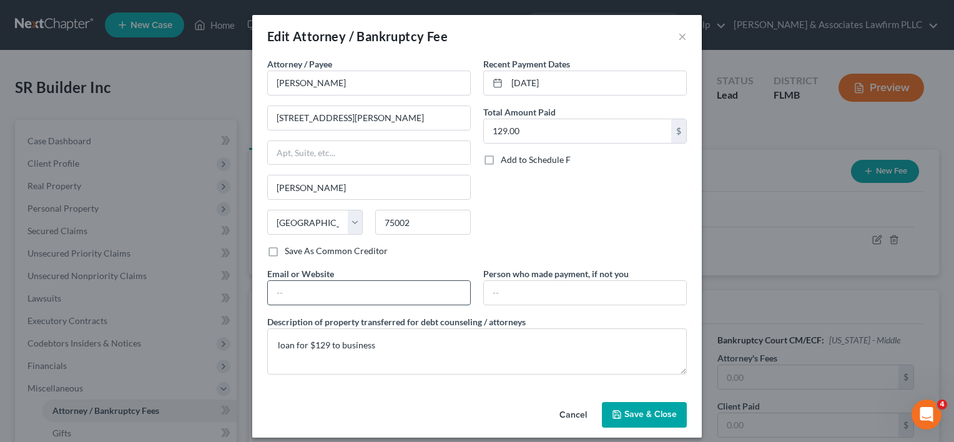
click at [397, 288] on input "text" at bounding box center [369, 293] width 202 height 24
type input "[EMAIL_ADDRESS][DOMAIN_NAME]"
click at [635, 409] on span "Save & Close" at bounding box center [650, 414] width 52 height 11
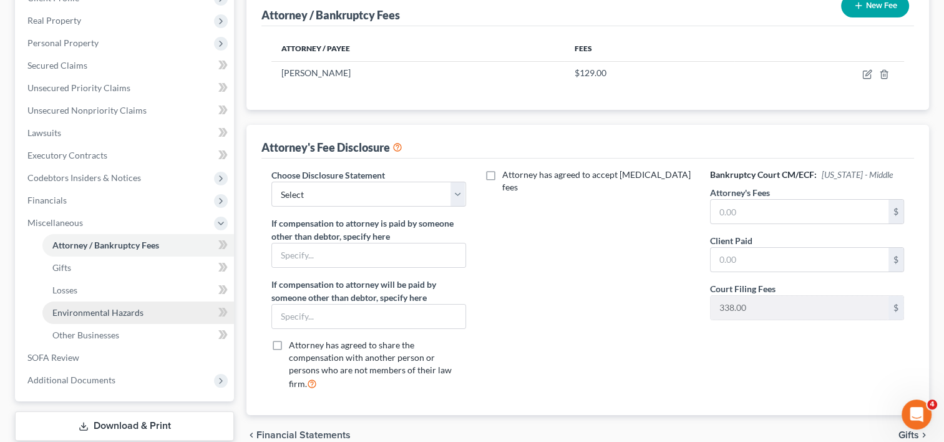
scroll to position [187, 0]
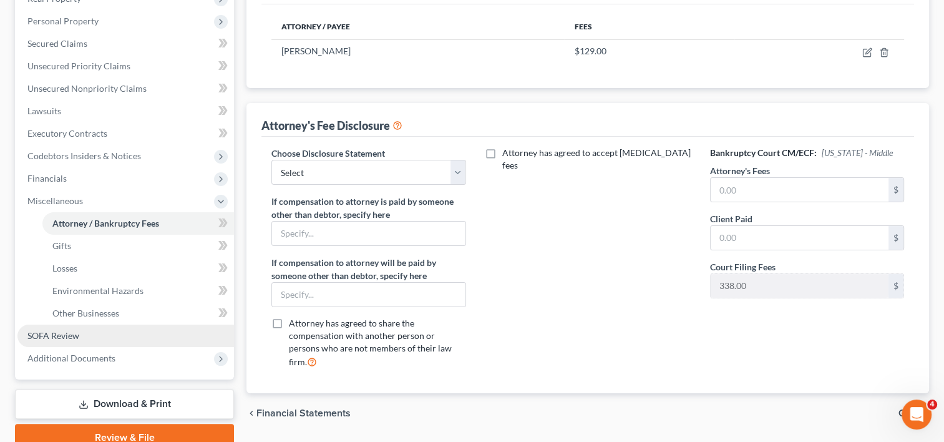
click at [112, 333] on link "SOFA Review" at bounding box center [125, 336] width 217 height 22
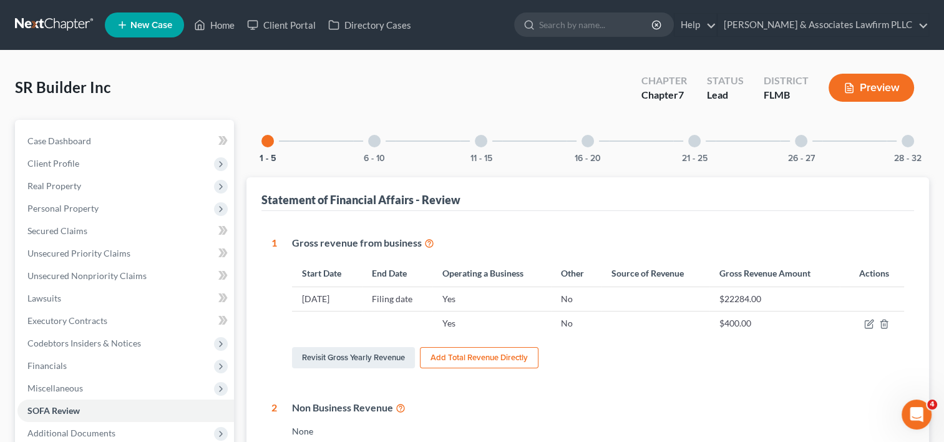
scroll to position [62, 0]
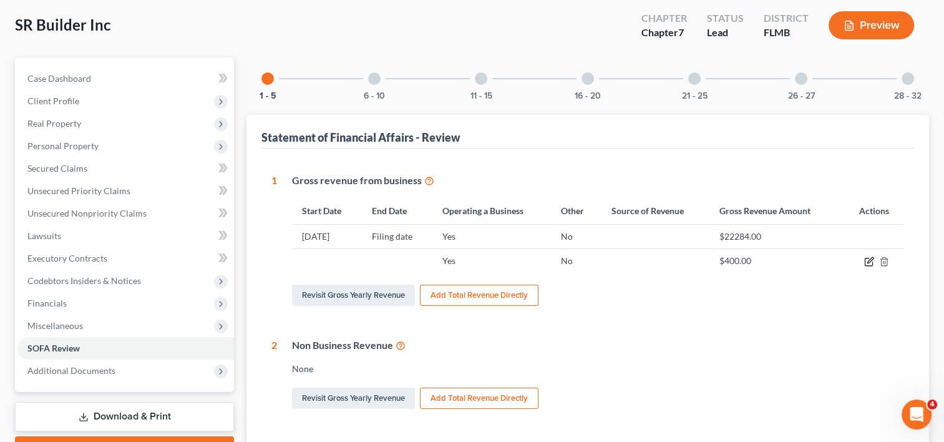
click at [866, 260] on icon "button" at bounding box center [870, 262] width 10 height 10
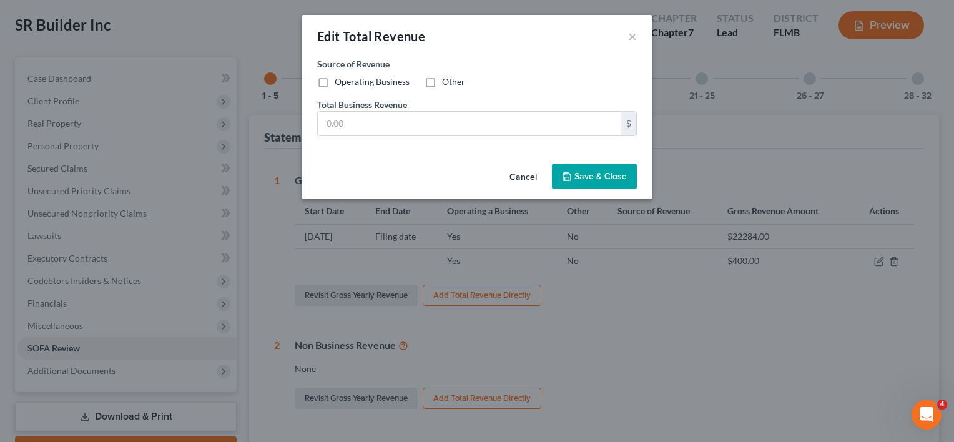
click at [335, 77] on label "Operating Business" at bounding box center [372, 82] width 75 height 12
click at [340, 77] on input "Operating Business" at bounding box center [344, 80] width 8 height 8
checkbox input "true"
click at [621, 175] on span "Save & Close" at bounding box center [600, 176] width 52 height 11
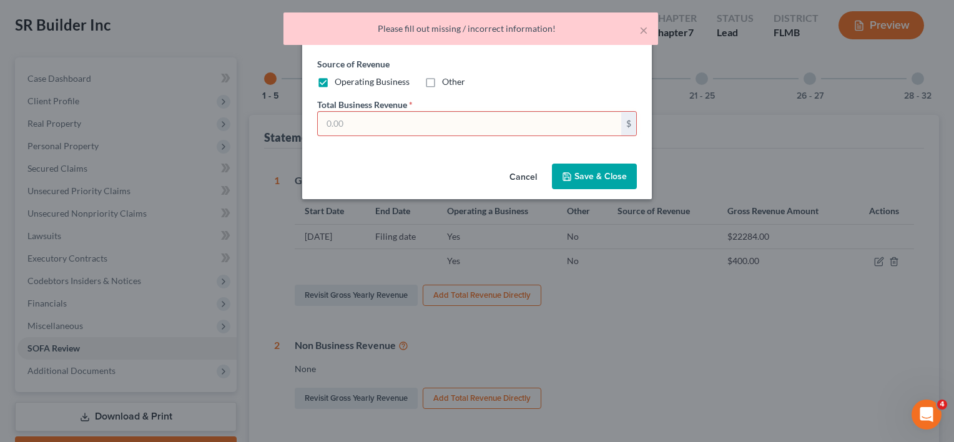
click at [476, 125] on input "text" at bounding box center [469, 124] width 303 height 24
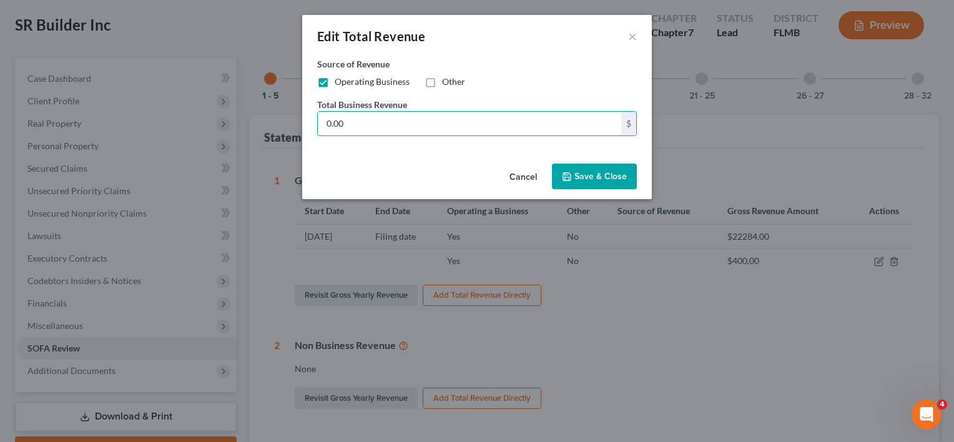
type input "0.00"
click at [591, 164] on button "Save & Close" at bounding box center [594, 177] width 85 height 26
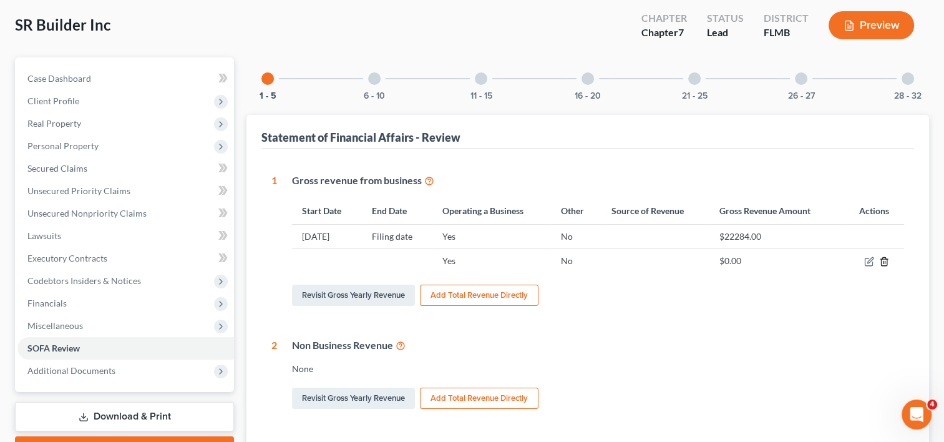
click at [885, 257] on icon "button" at bounding box center [885, 262] width 10 height 10
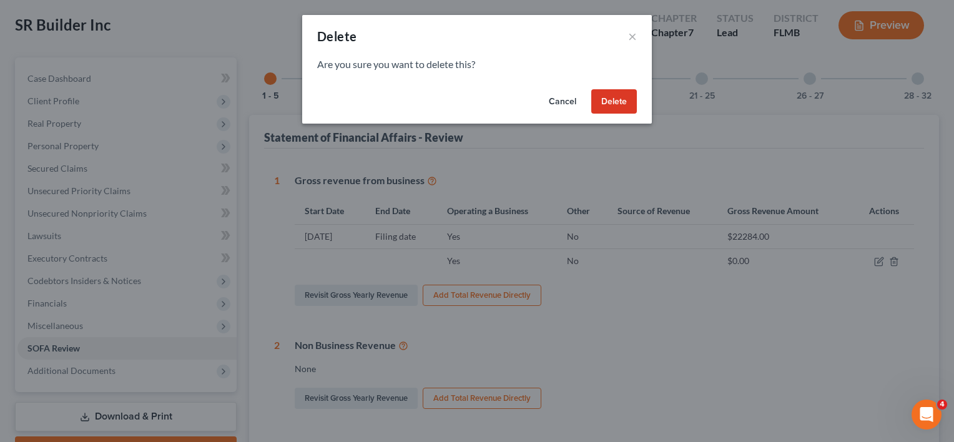
drag, startPoint x: 601, startPoint y: 105, endPoint x: 632, endPoint y: 164, distance: 65.9
click at [601, 107] on button "Delete" at bounding box center [614, 101] width 46 height 25
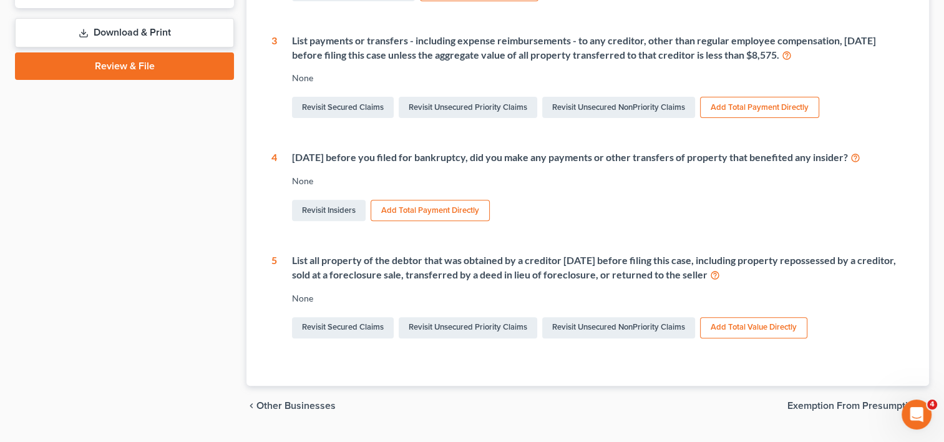
scroll to position [477, 0]
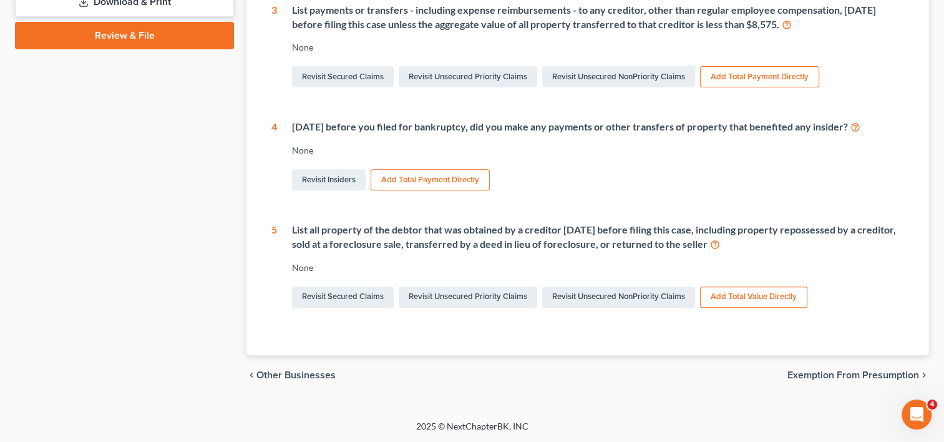
click at [814, 375] on span "Exemption from Presumption" at bounding box center [854, 375] width 132 height 10
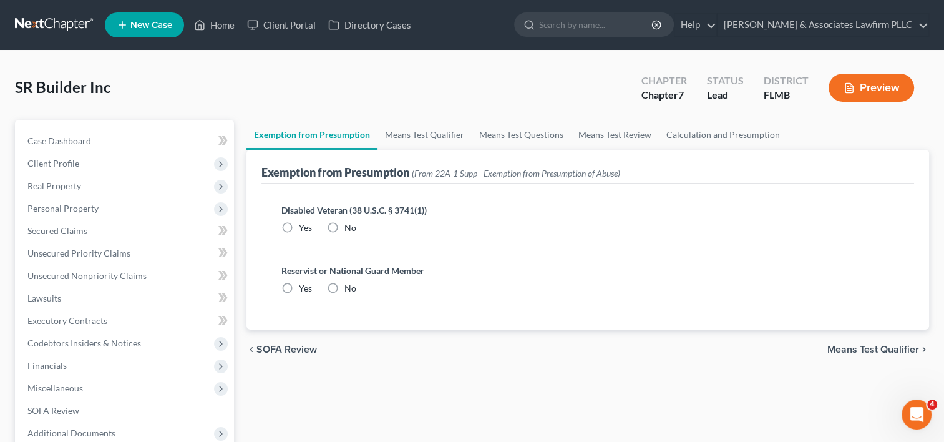
click at [845, 346] on span "Means Test Qualifier" at bounding box center [874, 350] width 92 height 10
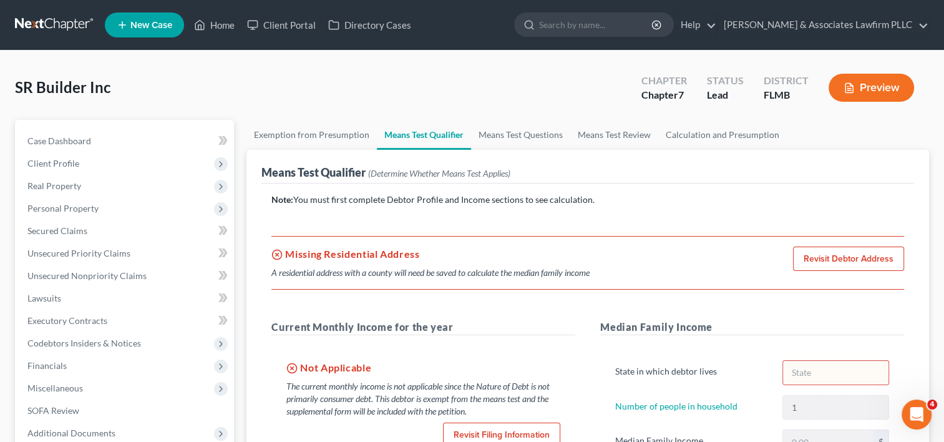
scroll to position [62, 0]
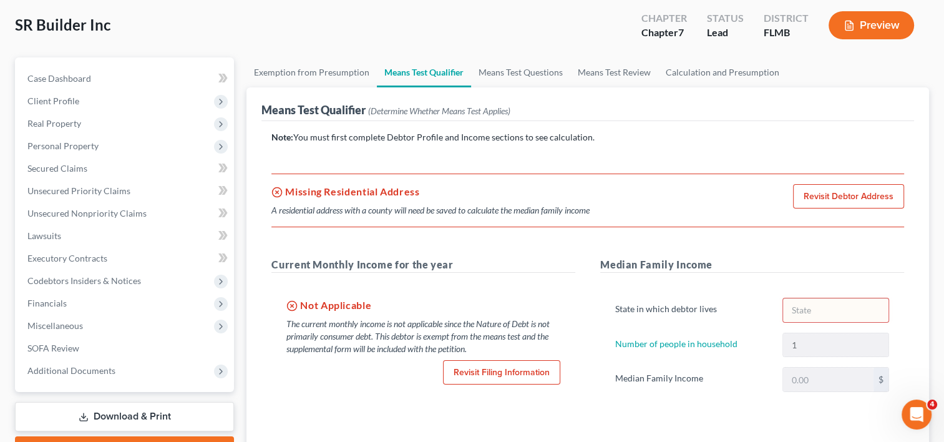
click at [876, 199] on link "Revisit Debtor Address" at bounding box center [848, 196] width 111 height 25
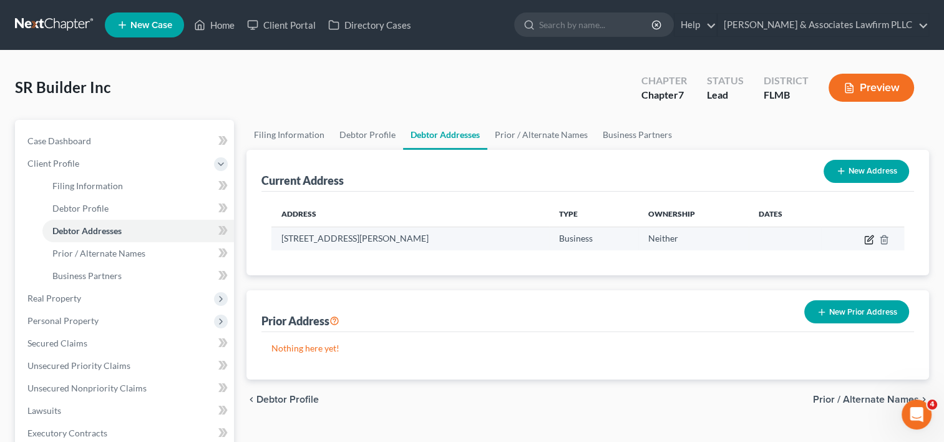
click at [866, 240] on icon "button" at bounding box center [870, 240] width 10 height 10
select select "9"
select select "0"
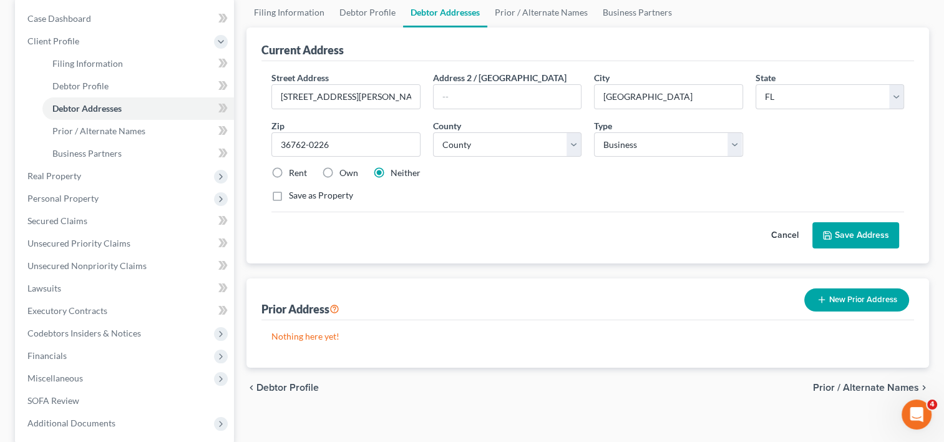
scroll to position [125, 0]
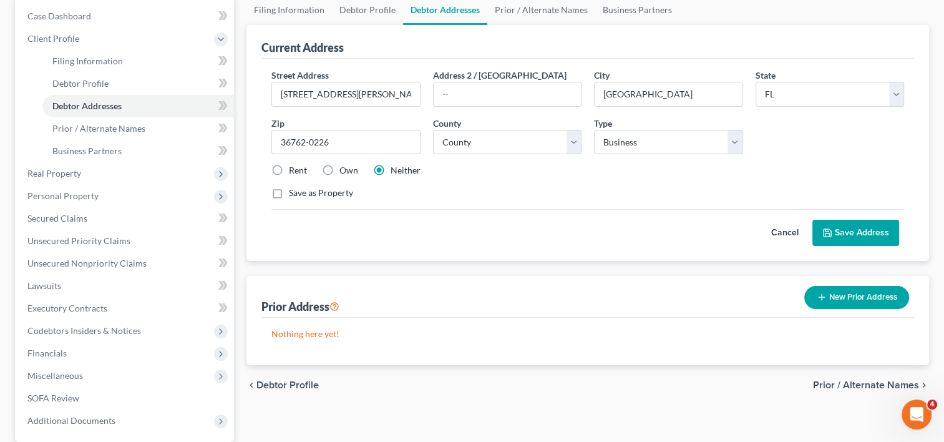
click at [289, 167] on label "Rent" at bounding box center [298, 170] width 18 height 12
click at [294, 167] on input "Rent" at bounding box center [298, 168] width 8 height 8
radio input "true"
click at [870, 231] on button "Save Address" at bounding box center [856, 233] width 87 height 26
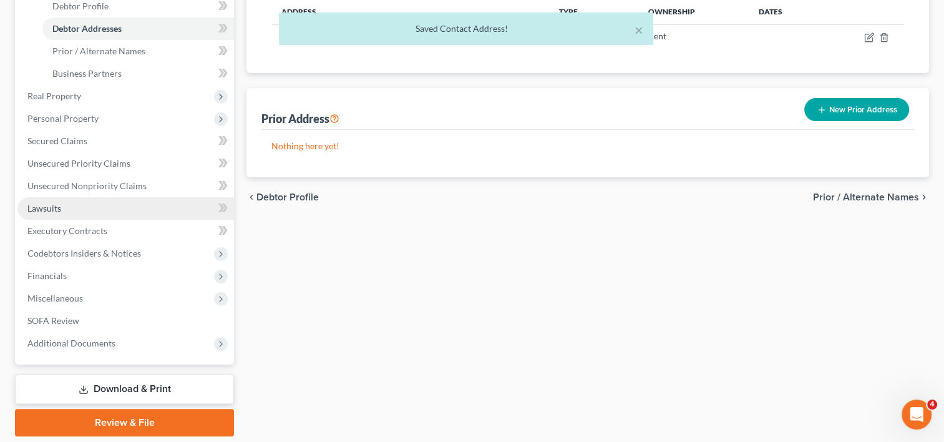
scroll to position [243, 0]
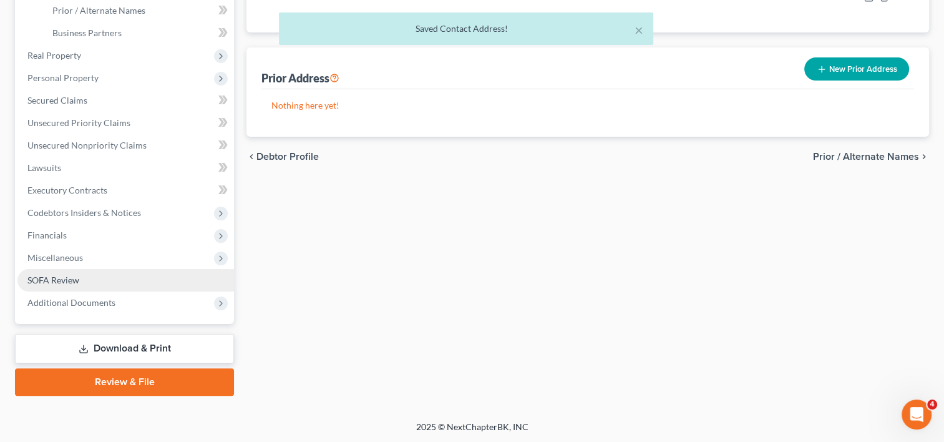
click at [113, 278] on link "SOFA Review" at bounding box center [125, 280] width 217 height 22
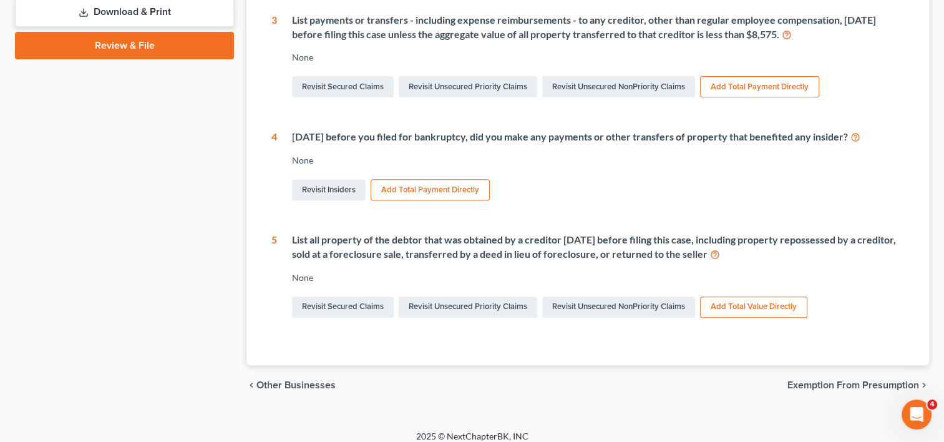
scroll to position [477, 0]
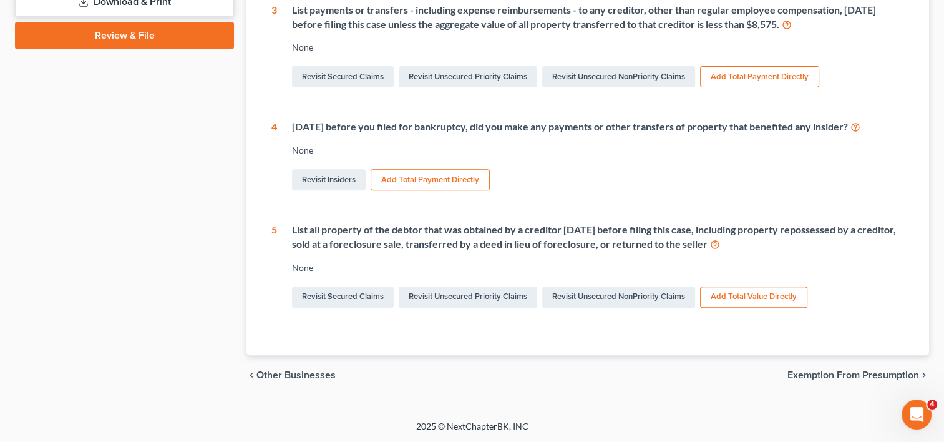
click at [837, 371] on span "Exemption from Presumption" at bounding box center [854, 375] width 132 height 10
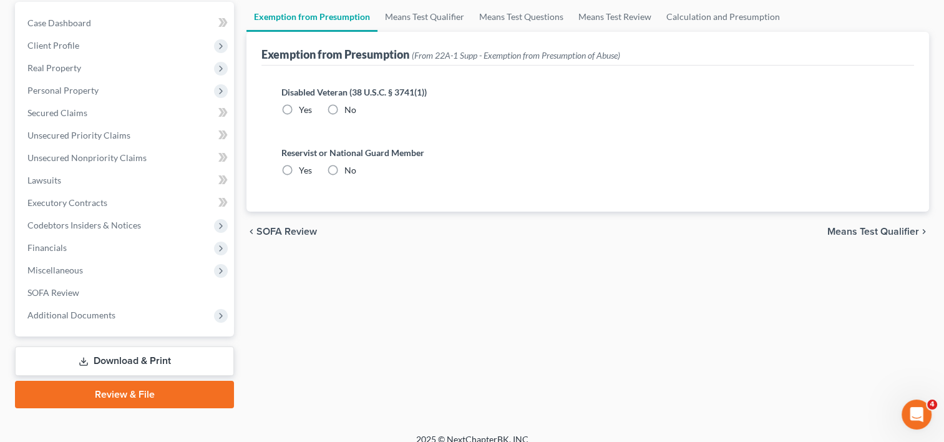
scroll to position [130, 0]
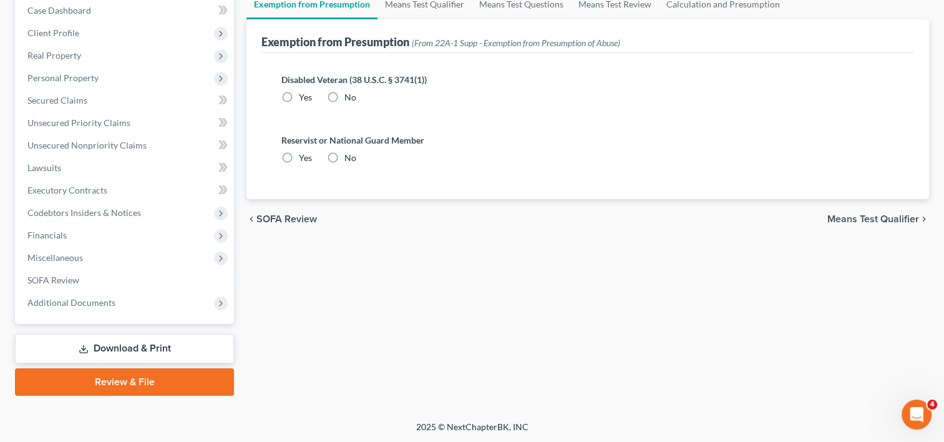
click at [849, 215] on span "Means Test Qualifier" at bounding box center [874, 219] width 92 height 10
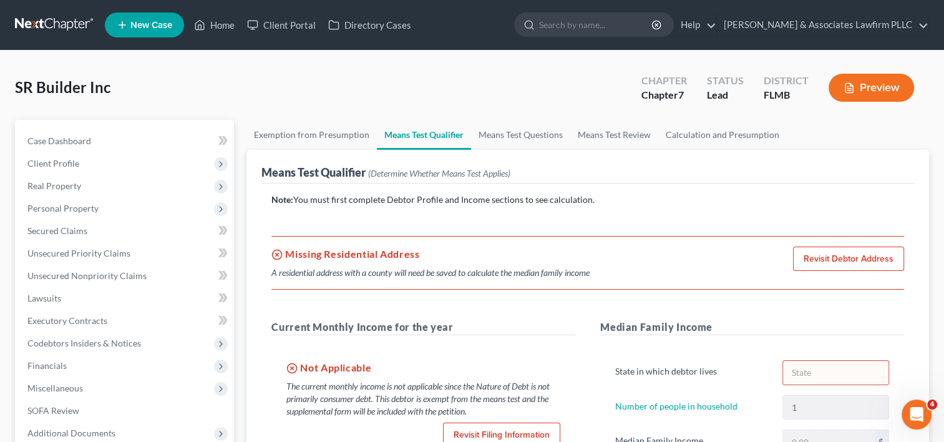
click at [878, 92] on button "Preview" at bounding box center [872, 88] width 86 height 28
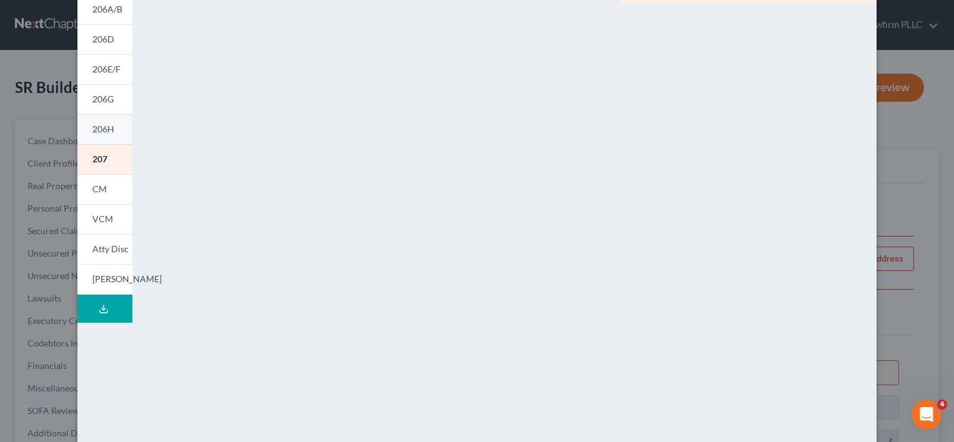
scroll to position [137, 0]
click at [99, 310] on icon at bounding box center [104, 310] width 10 height 10
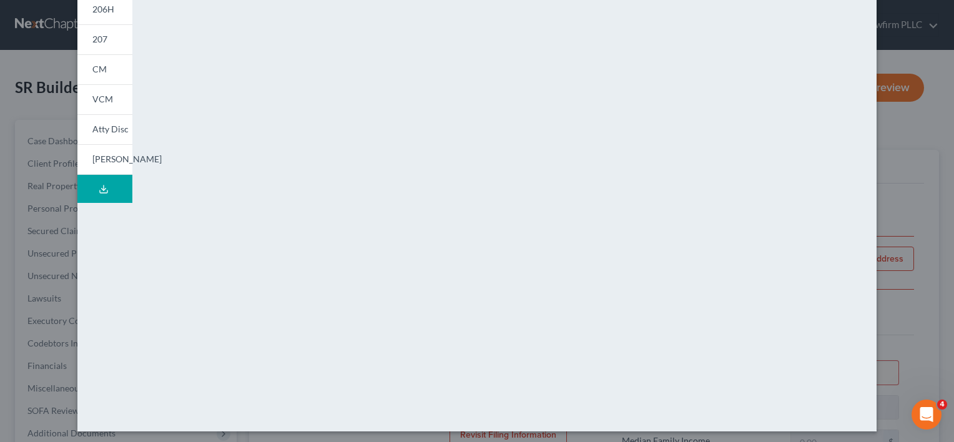
scroll to position [262, 0]
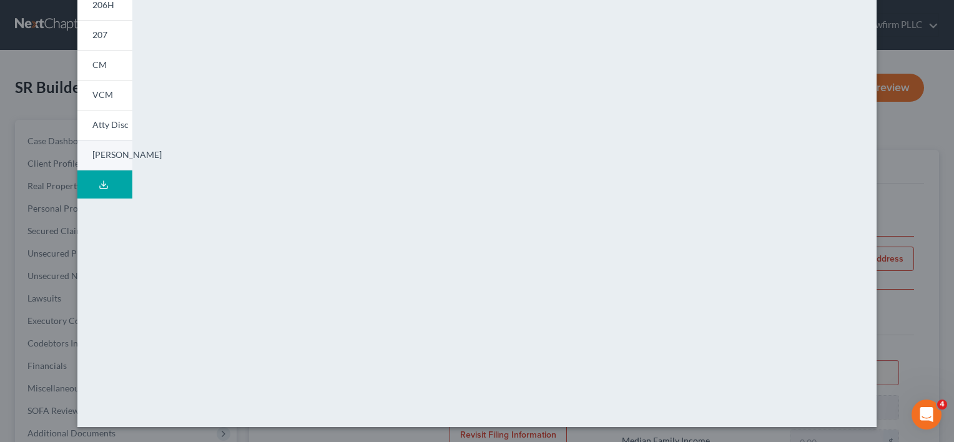
click at [113, 157] on link "[PERSON_NAME]" at bounding box center [104, 155] width 55 height 31
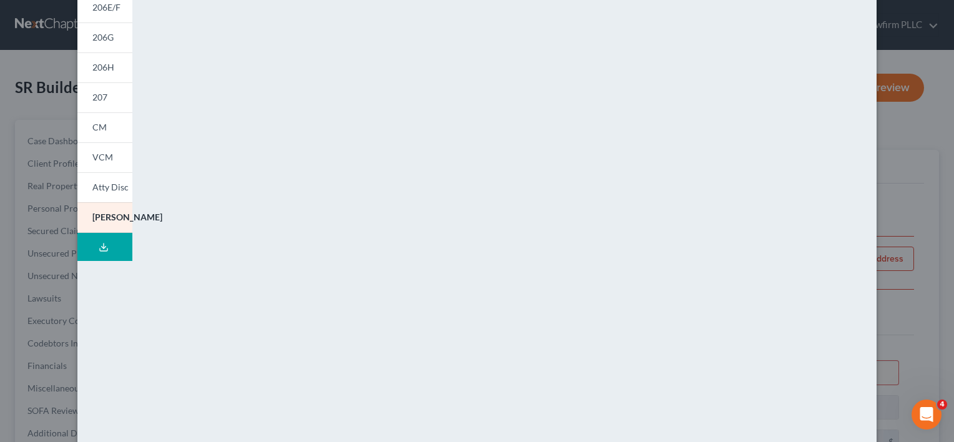
scroll to position [137, 0]
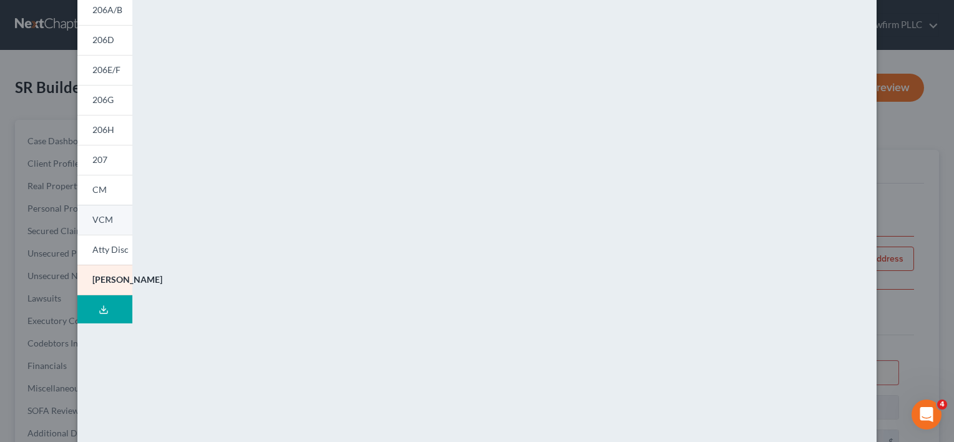
click at [115, 218] on link "VCM" at bounding box center [104, 220] width 55 height 30
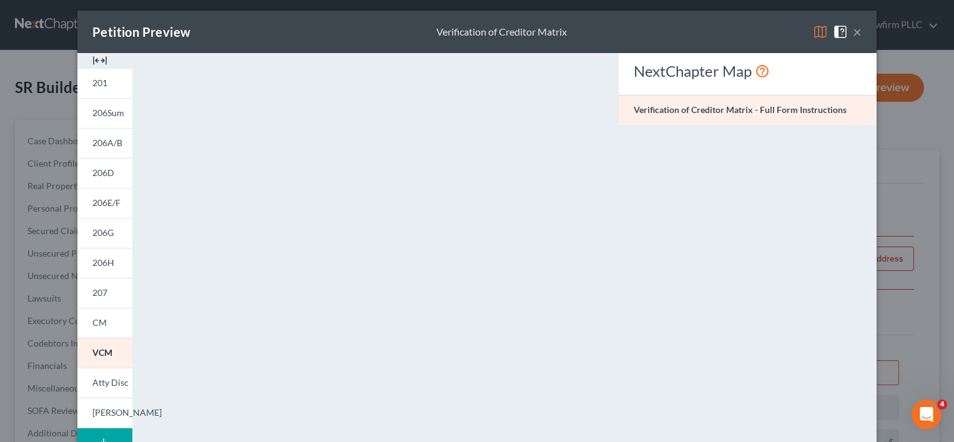
scroll to position [0, 0]
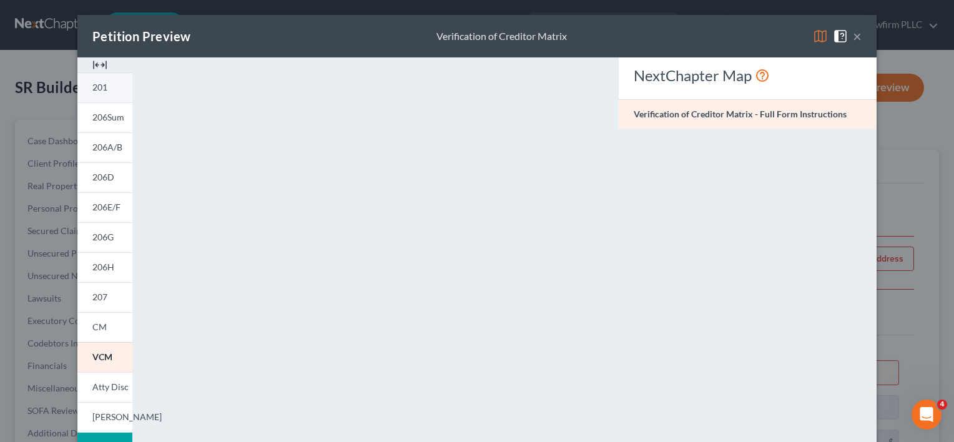
click at [101, 92] on span "201" at bounding box center [99, 87] width 15 height 11
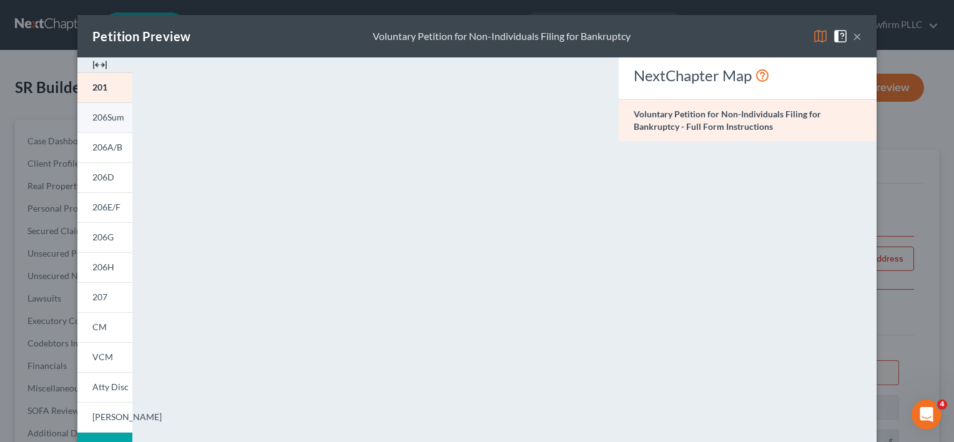
click at [104, 120] on span "206Sum" at bounding box center [108, 117] width 32 height 11
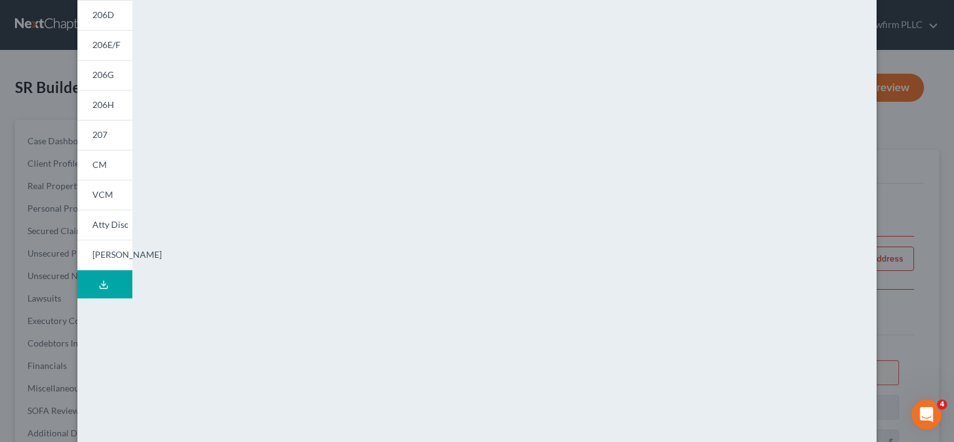
scroll to position [75, 0]
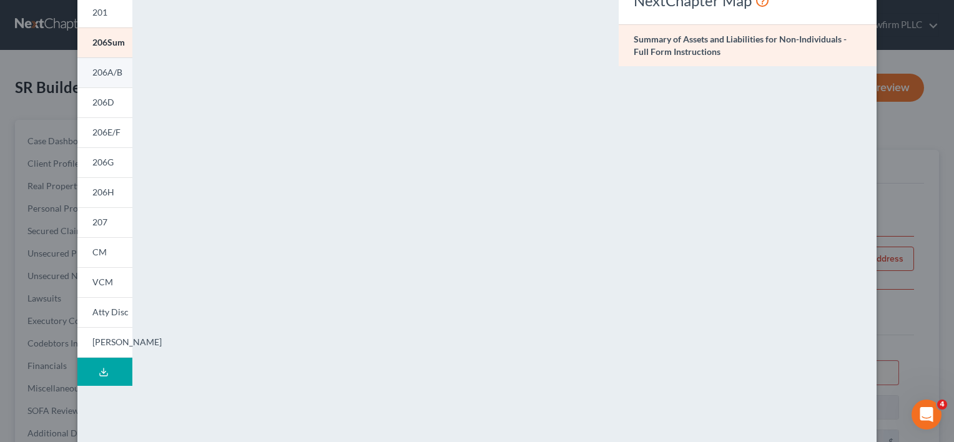
click at [107, 80] on link "206A/B" at bounding box center [104, 72] width 55 height 30
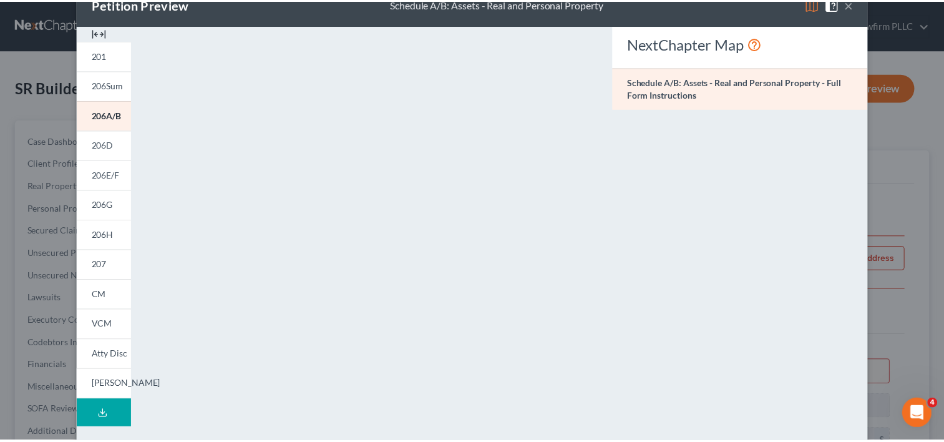
scroll to position [12, 0]
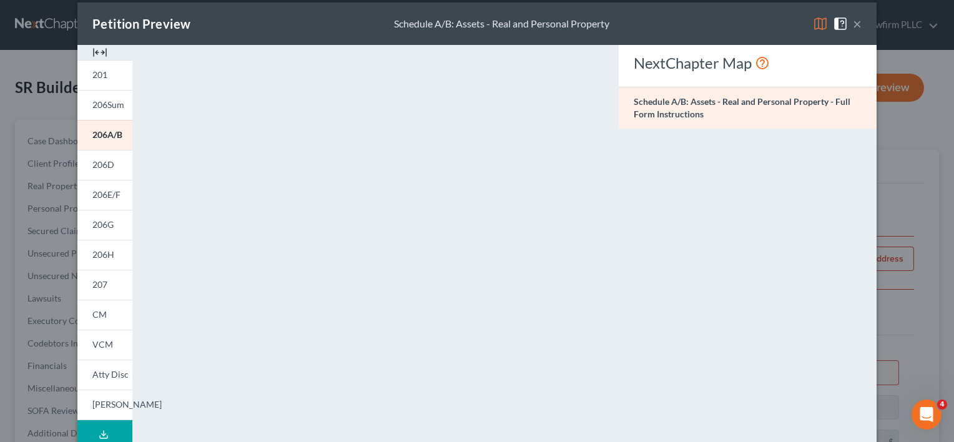
click at [853, 22] on button "×" at bounding box center [857, 23] width 9 height 15
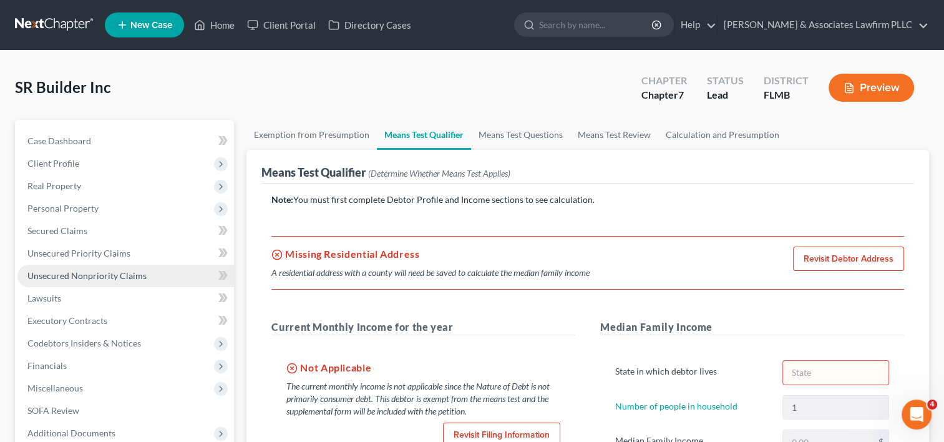
click at [110, 280] on span "Unsecured Nonpriority Claims" at bounding box center [86, 275] width 119 height 11
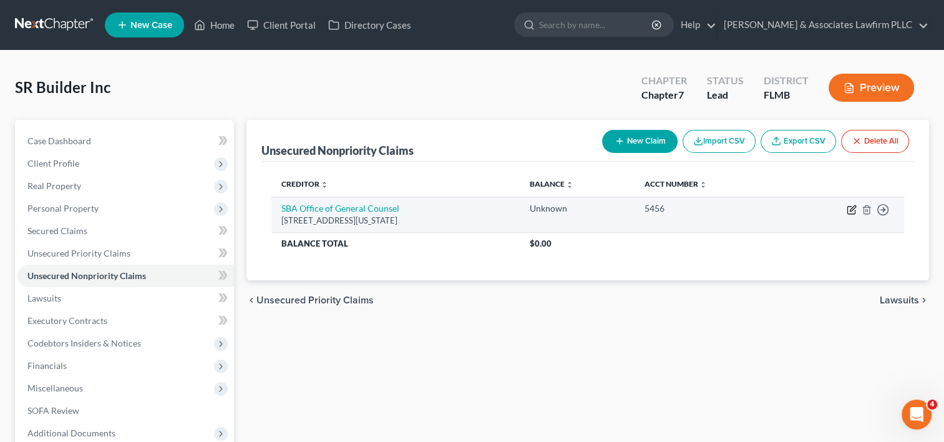
click at [853, 210] on icon "button" at bounding box center [852, 210] width 10 height 10
select select "8"
select select "17"
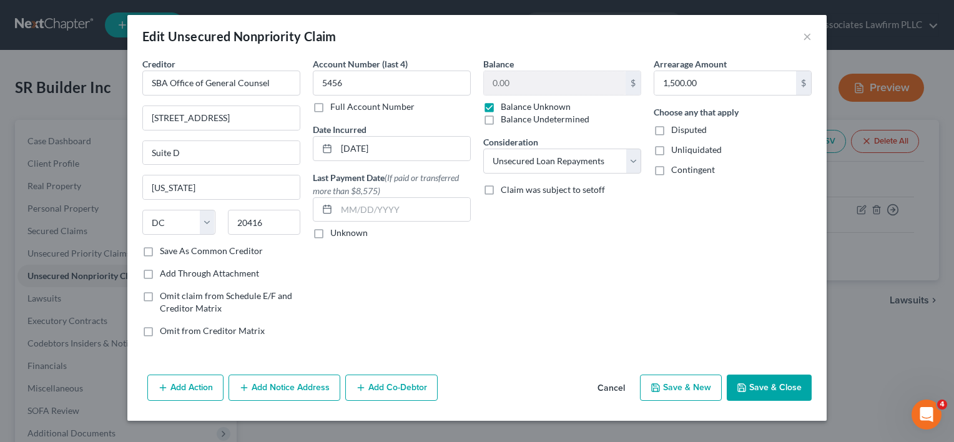
drag, startPoint x: 489, startPoint y: 107, endPoint x: 499, endPoint y: 107, distance: 10.0
click at [501, 107] on label "Balance Unknown" at bounding box center [536, 107] width 70 height 12
click at [506, 107] on input "Balance Unknown" at bounding box center [510, 105] width 8 height 8
checkbox input "false"
click at [514, 87] on input "0.00" at bounding box center [555, 83] width 142 height 24
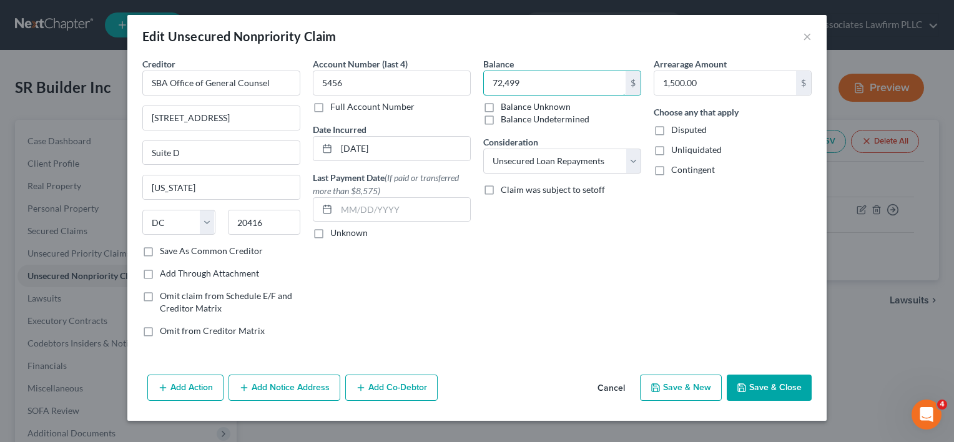
type input "72,499"
click at [645, 233] on div "Balance 72,499 $ Balance Unknown Balance Undetermined 72,499.00 $ Balance Unkno…" at bounding box center [562, 202] width 170 height 290
click at [665, 79] on input "1,500.00" at bounding box center [725, 83] width 142 height 24
click at [664, 82] on input "1,500.00" at bounding box center [725, 83] width 142 height 24
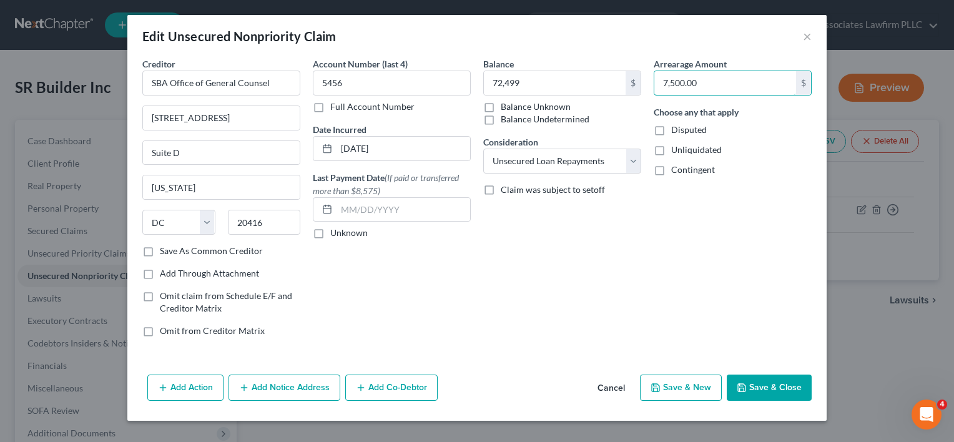
type input "7,500.00"
click at [768, 387] on button "Save & Close" at bounding box center [769, 388] width 85 height 26
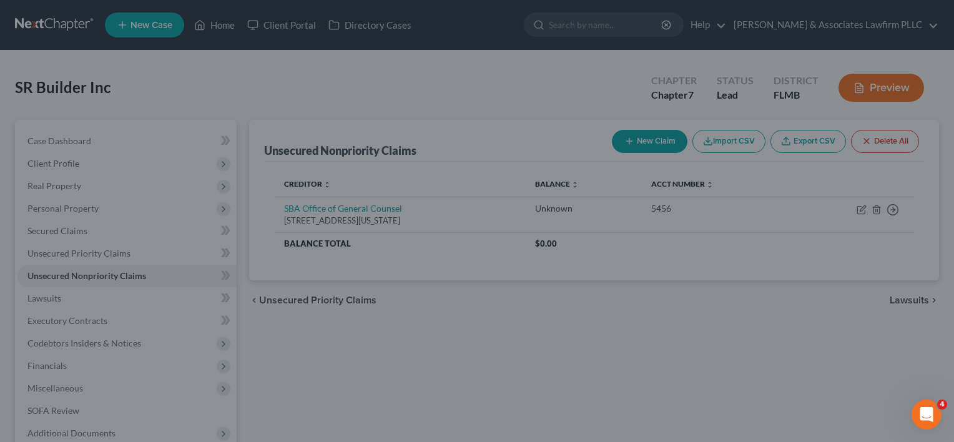
type input "72,499.00"
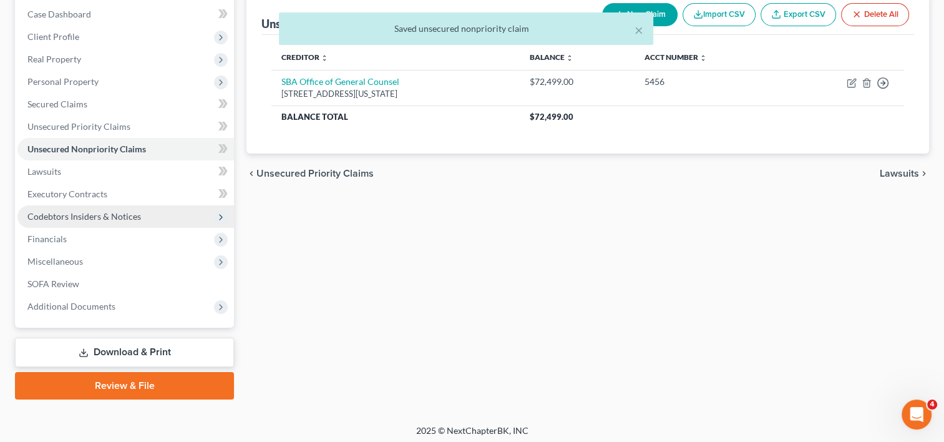
scroll to position [130, 0]
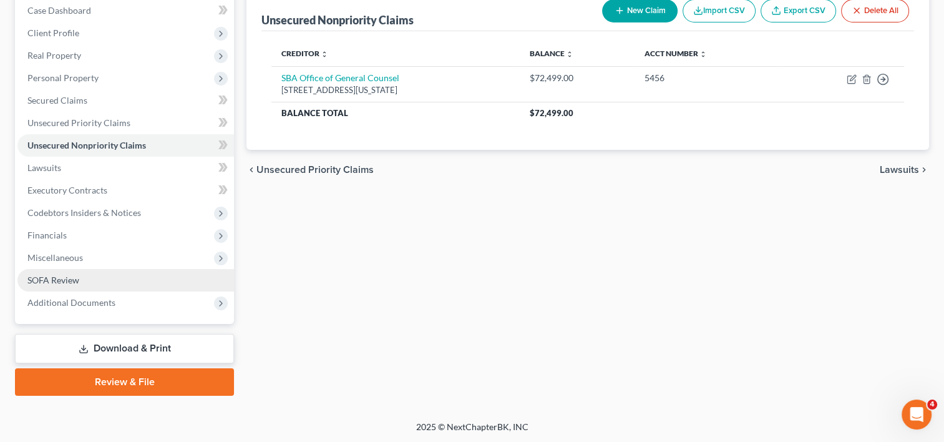
click at [74, 278] on span "SOFA Review" at bounding box center [53, 280] width 52 height 11
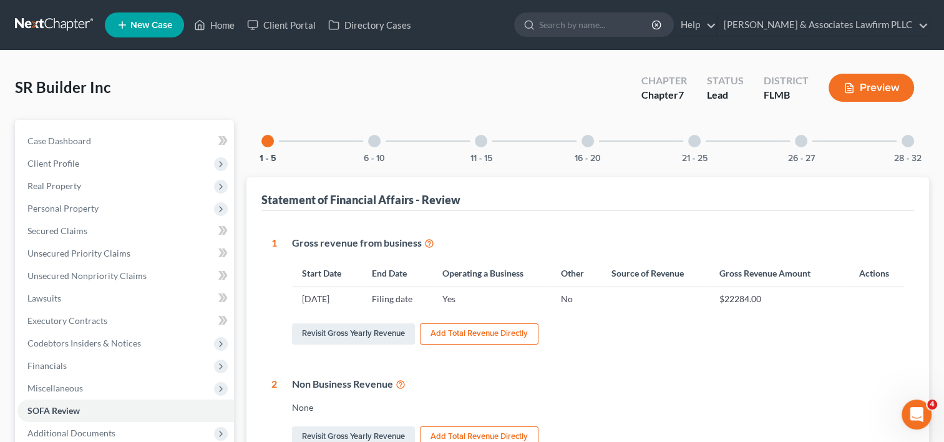
click at [795, 135] on div "26 - 27" at bounding box center [801, 141] width 42 height 42
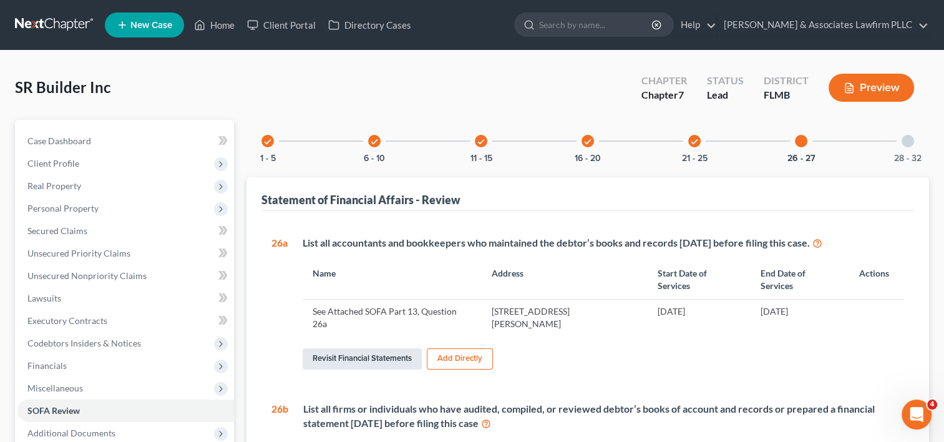
click at [391, 348] on link "Revisit Financial Statements" at bounding box center [362, 358] width 119 height 21
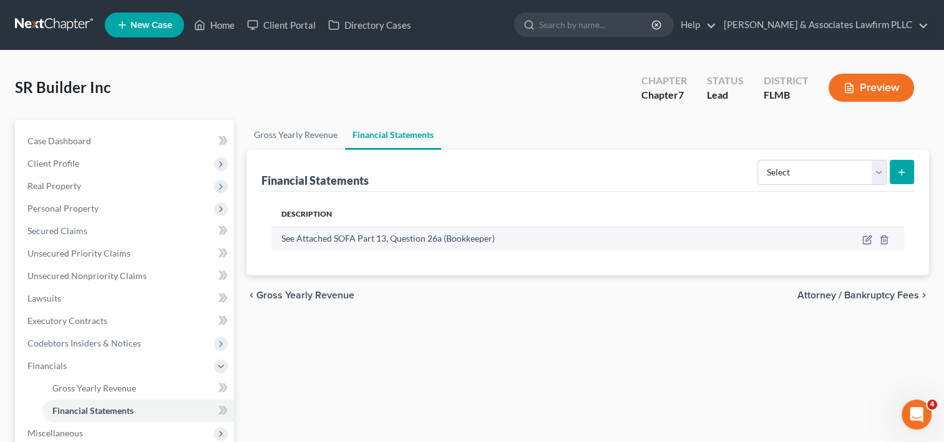
click at [832, 237] on td at bounding box center [847, 239] width 115 height 24
click at [866, 243] on icon "button" at bounding box center [866, 239] width 7 height 7
select select "bookkeeper"
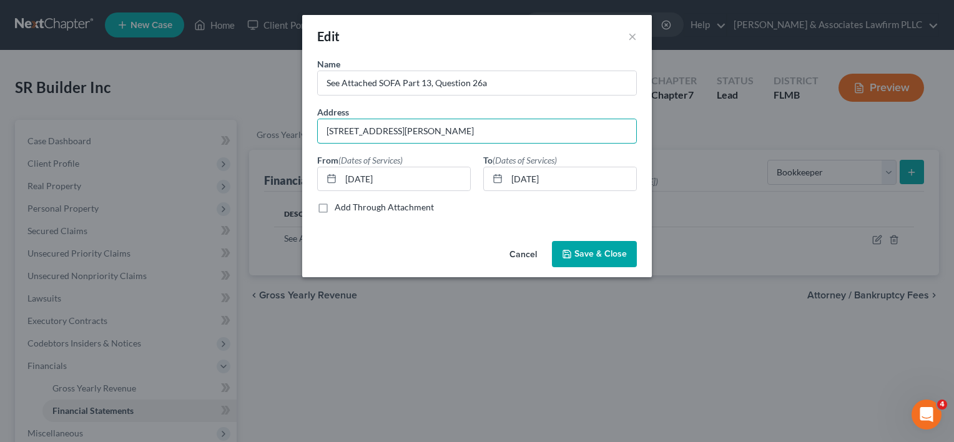
drag, startPoint x: 403, startPoint y: 137, endPoint x: 290, endPoint y: 120, distance: 114.3
click at [290, 120] on div "Edit × Name * See Attached SOFA Part 13, Question 26a Address [STREET_ADDRESS][…" at bounding box center [477, 221] width 954 height 442
paste input "P.O. [GEOGRAPHIC_DATA][US_STATE]-0226"
type input "P.O. [GEOGRAPHIC_DATA][US_STATE]-0226"
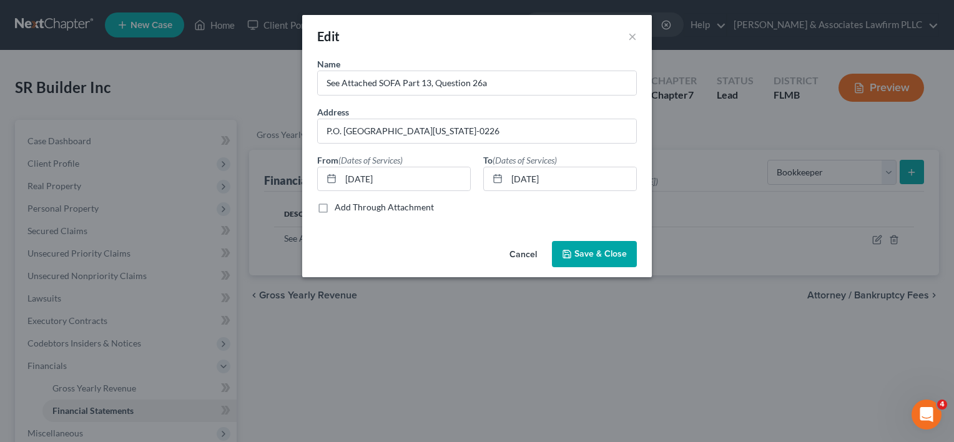
drag, startPoint x: 578, startPoint y: 253, endPoint x: 619, endPoint y: 274, distance: 46.1
click at [584, 257] on span "Save & Close" at bounding box center [600, 253] width 52 height 11
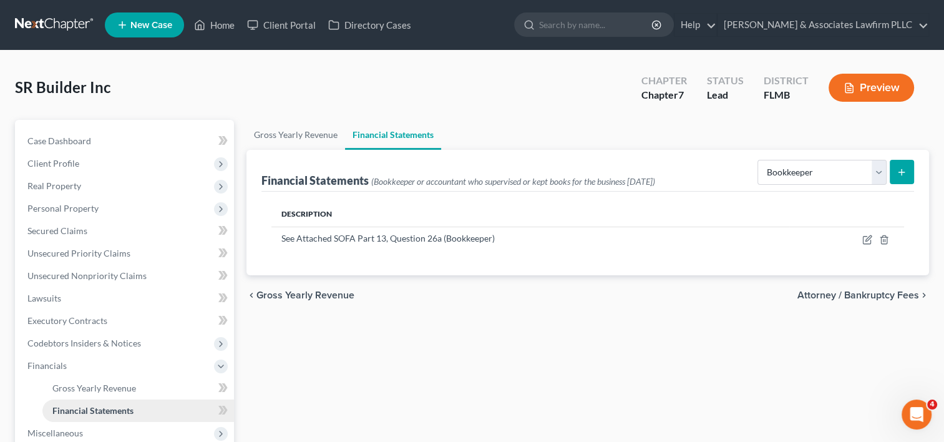
click at [112, 410] on span "Financial Statements" at bounding box center [92, 410] width 81 height 11
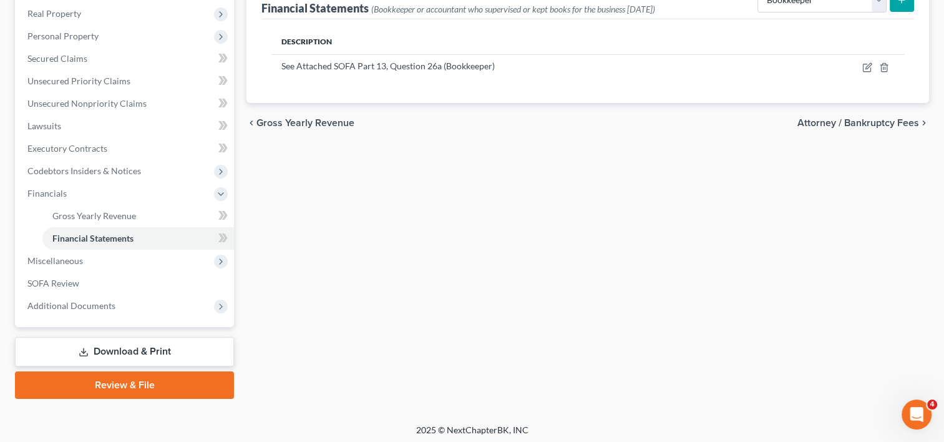
scroll to position [175, 0]
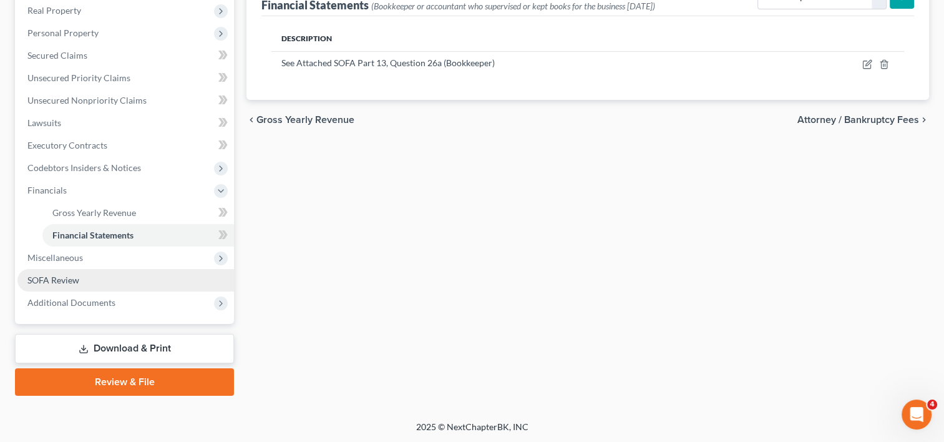
click at [98, 280] on link "SOFA Review" at bounding box center [125, 280] width 217 height 22
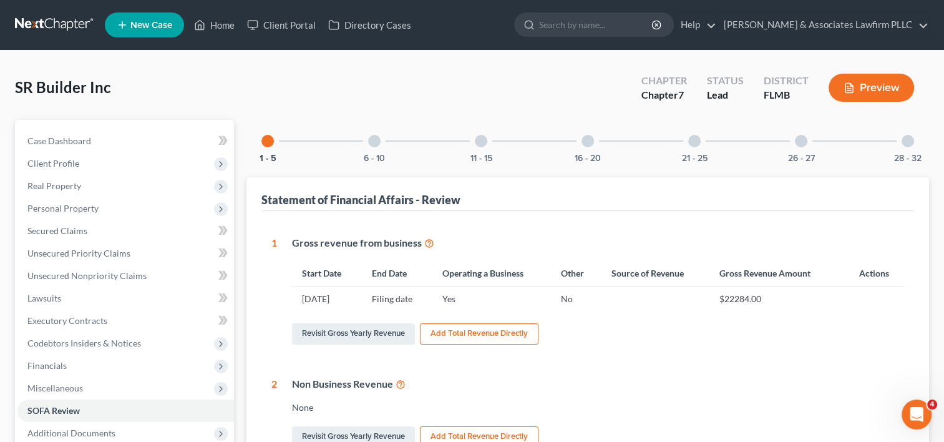
click at [805, 146] on div "26 - 27" at bounding box center [801, 141] width 42 height 42
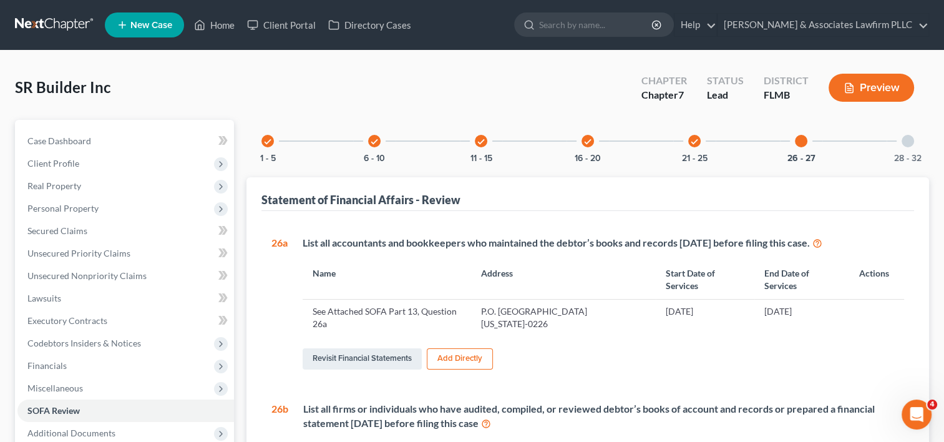
click at [908, 137] on div at bounding box center [908, 141] width 12 height 12
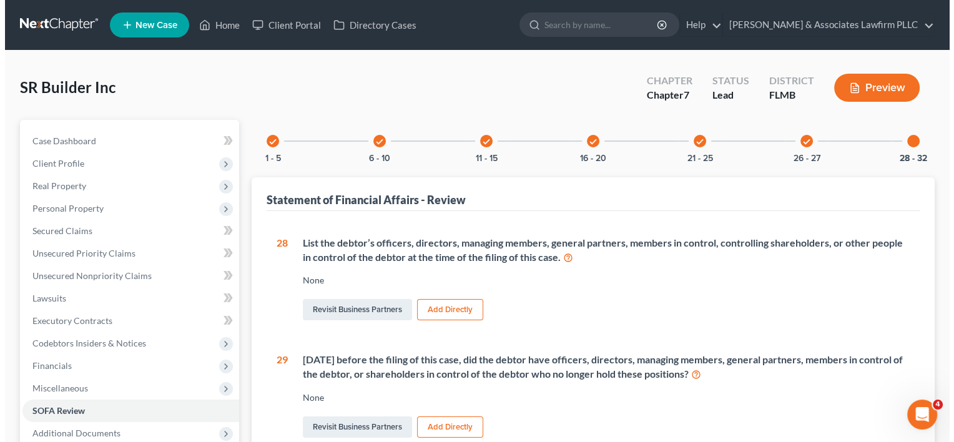
scroll to position [62, 0]
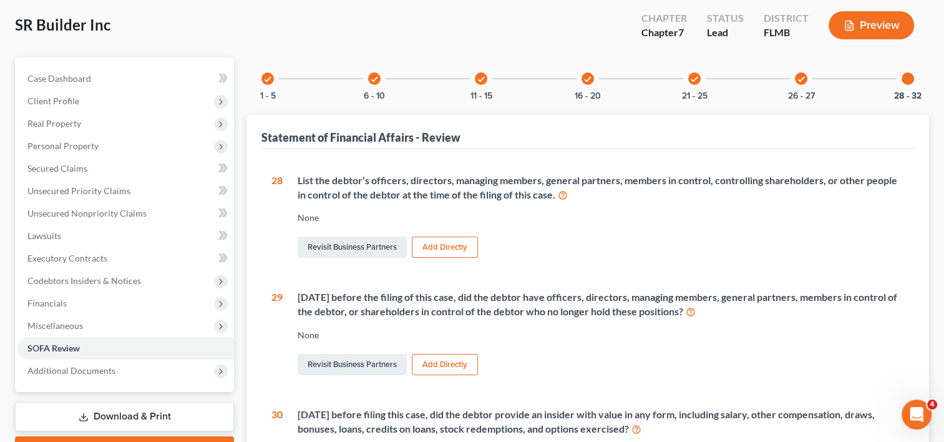
click at [433, 243] on button "Add Directly" at bounding box center [445, 247] width 66 height 21
